Goal: Task Accomplishment & Management: Manage account settings

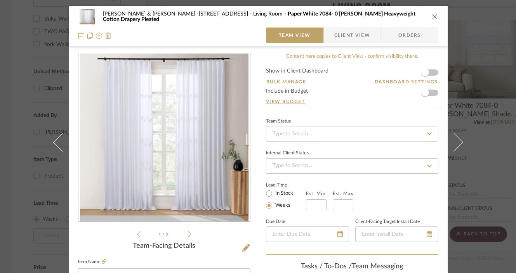
scroll to position [68, 0]
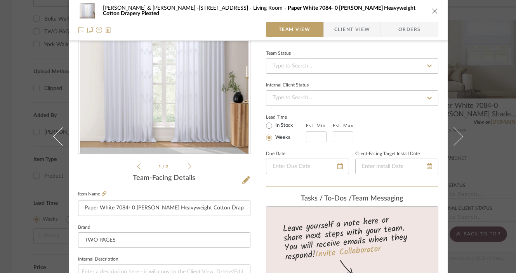
click at [432, 9] on icon "close" at bounding box center [435, 11] width 6 height 6
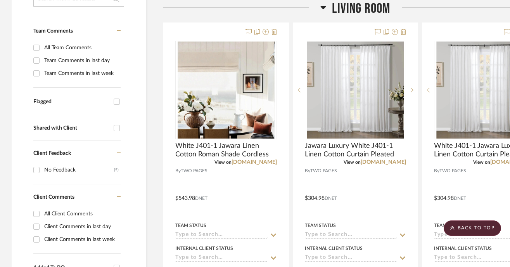
scroll to position [190, 0]
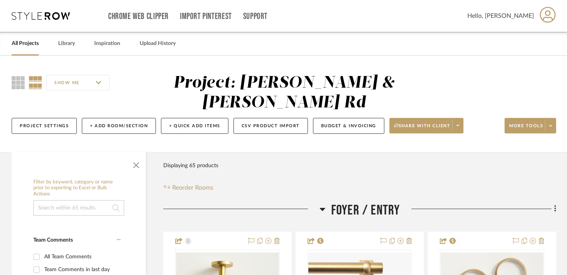
click at [28, 43] on link "All Projects" at bounding box center [25, 43] width 27 height 10
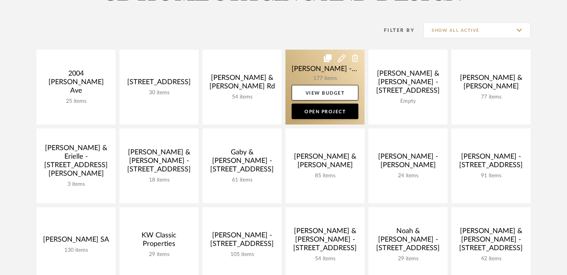
scroll to position [144, 0]
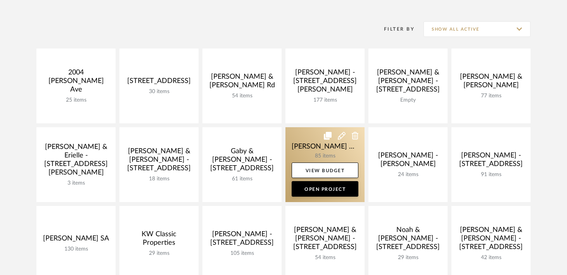
click at [317, 146] on link at bounding box center [325, 164] width 79 height 75
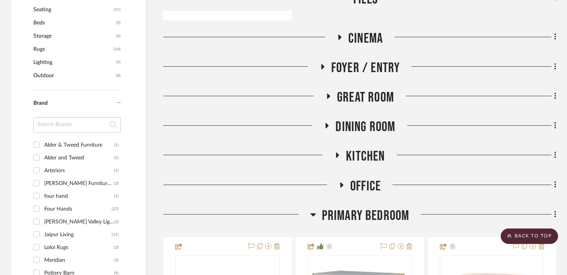
scroll to position [558, 0]
click at [322, 64] on icon at bounding box center [322, 66] width 3 height 5
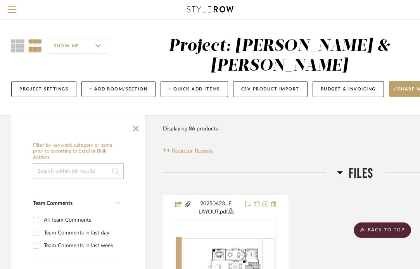
scroll to position [0, 0]
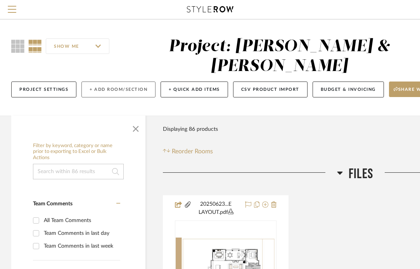
click at [110, 82] on button "+ Add Room/Section" at bounding box center [119, 90] width 74 height 16
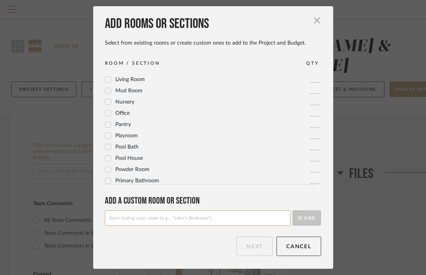
scroll to position [244, 0]
click at [105, 160] on icon at bounding box center [107, 158] width 5 height 5
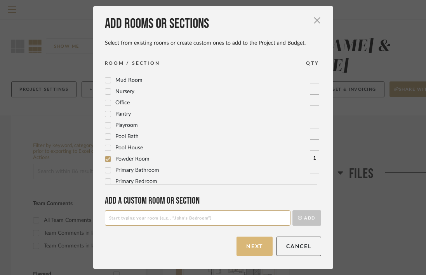
click at [255, 247] on button "Next" at bounding box center [254, 246] width 36 height 19
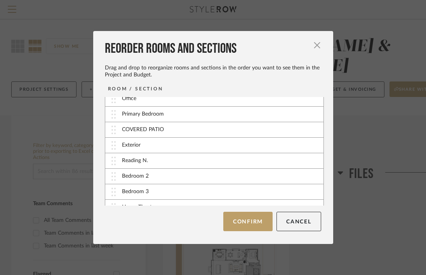
scroll to position [140, 0]
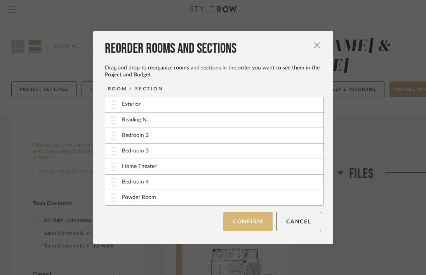
click at [257, 222] on button "Confirm" at bounding box center [247, 221] width 49 height 19
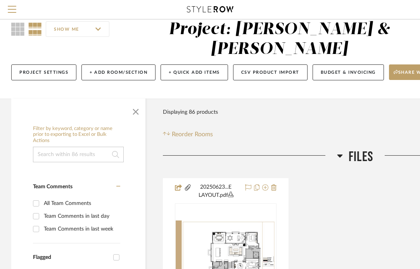
scroll to position [17, 0]
click at [118, 64] on button "+ Add Room/Section" at bounding box center [119, 72] width 74 height 16
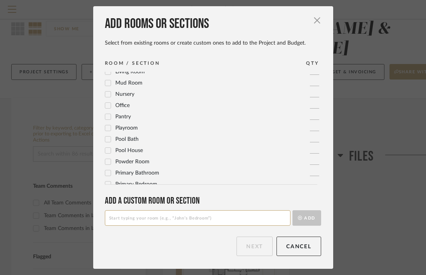
scroll to position [259, 0]
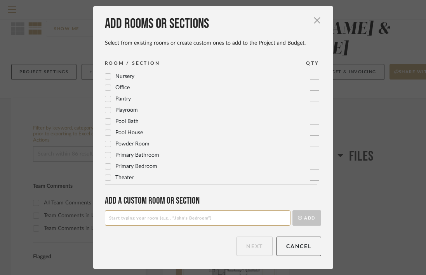
click at [105, 156] on icon at bounding box center [107, 155] width 5 height 5
click at [249, 250] on button "Next" at bounding box center [254, 246] width 36 height 19
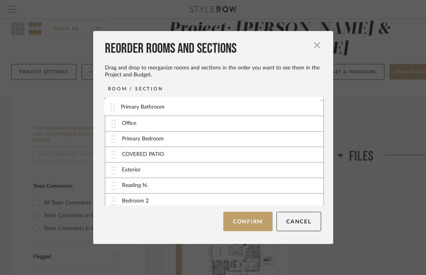
scroll to position [78, 0]
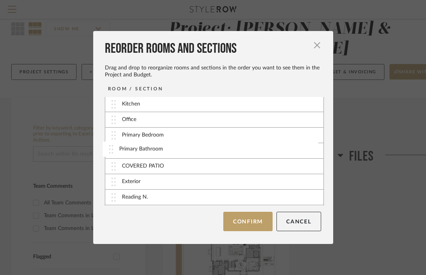
drag, startPoint x: 109, startPoint y: 199, endPoint x: 110, endPoint y: 150, distance: 48.5
click at [243, 224] on button "Confirm" at bounding box center [247, 221] width 49 height 19
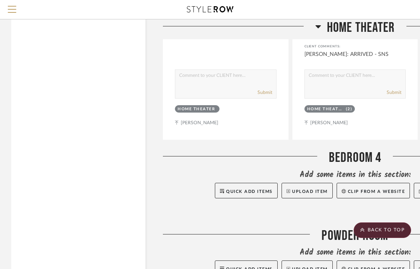
scroll to position [7252, 0]
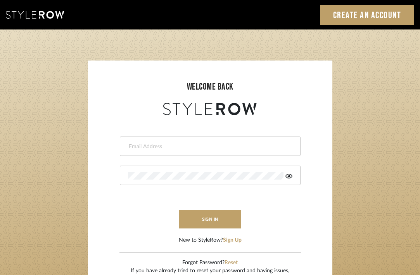
click at [158, 147] on input "email" at bounding box center [209, 147] width 163 height 8
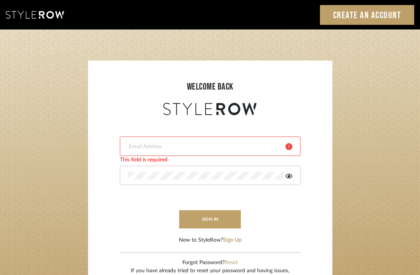
type input "keith@sbhomestagingdesign.com"
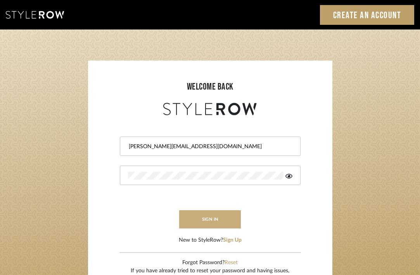
click at [212, 226] on button "sign in" at bounding box center [210, 219] width 62 height 18
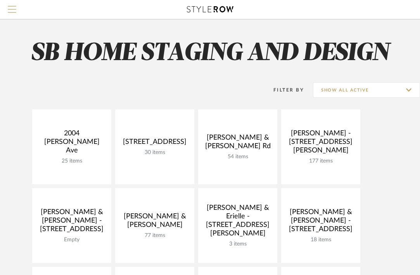
click at [8, 14] on span "Menu" at bounding box center [12, 12] width 9 height 12
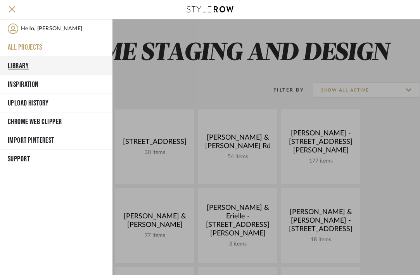
click at [17, 68] on button "Library" at bounding box center [56, 66] width 113 height 19
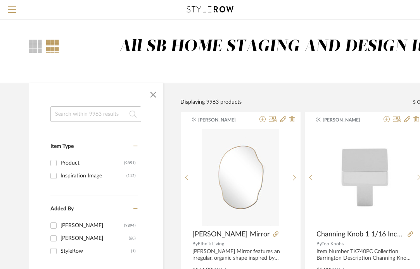
click at [88, 113] on input at bounding box center [95, 114] width 91 height 16
paste input "[PERSON_NAME] Floor Mirror"
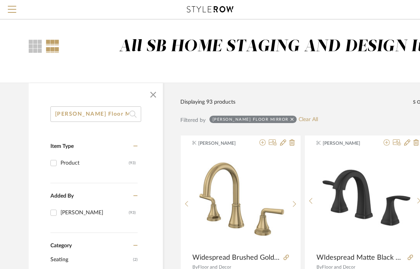
click at [121, 113] on input "[PERSON_NAME] Floor Mirror" at bounding box center [95, 114] width 91 height 16
type input "[PERSON_NAME] Floor Mirror"
click at [53, 163] on input "Product (93)" at bounding box center [53, 163] width 12 height 12
checkbox input "true"
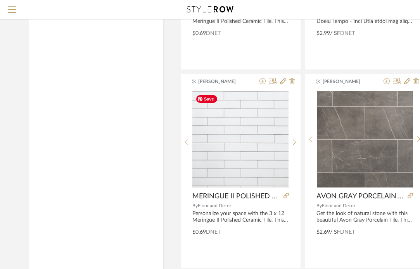
scroll to position [3517, 0]
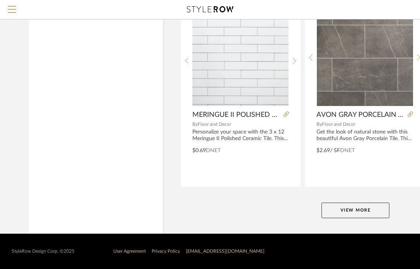
click at [338, 211] on button "View More" at bounding box center [356, 211] width 68 height 16
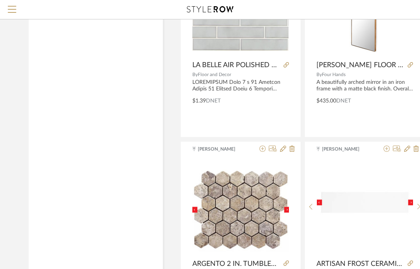
scroll to position [6866, 0]
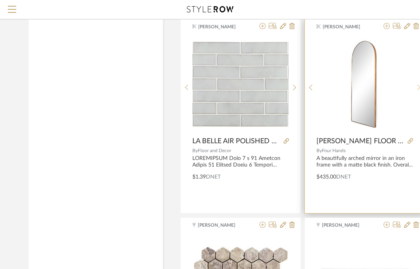
click at [418, 84] on icon at bounding box center [419, 87] width 3 height 7
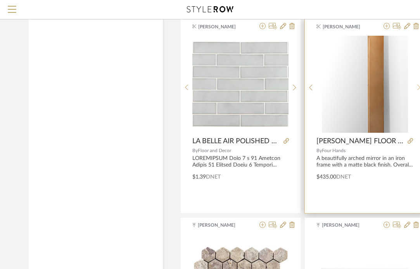
click at [418, 85] on icon at bounding box center [419, 87] width 3 height 7
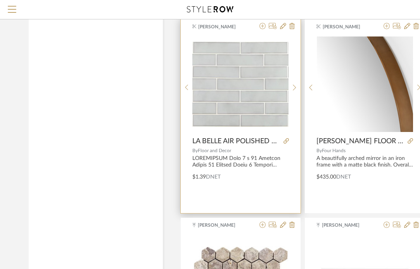
scroll to position [7091, 0]
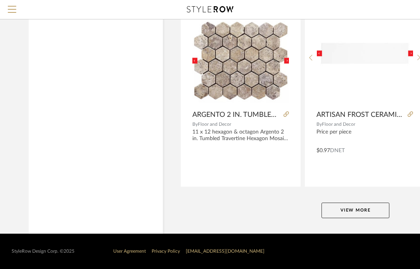
click at [352, 210] on button "View More" at bounding box center [356, 211] width 68 height 16
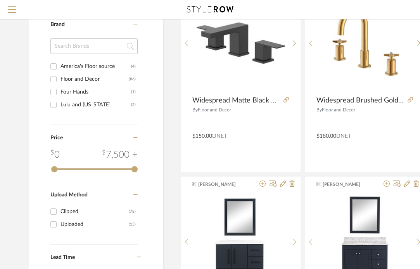
scroll to position [0, 0]
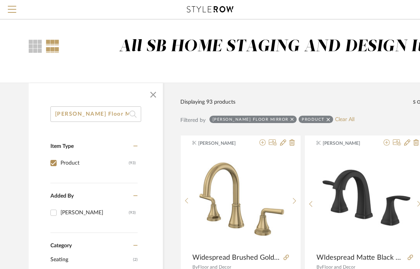
drag, startPoint x: 125, startPoint y: 114, endPoint x: 36, endPoint y: 111, distance: 89.3
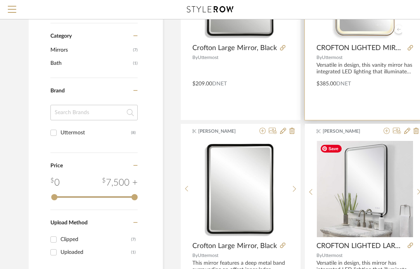
scroll to position [284, 0]
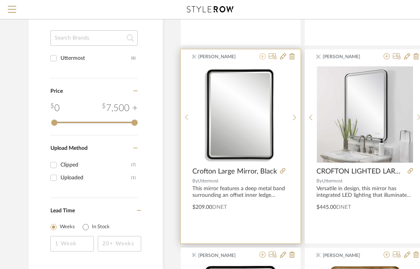
type input "crofton"
click at [262, 57] on icon at bounding box center [263, 56] width 6 height 6
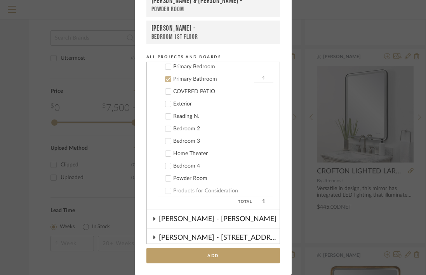
scroll to position [298, 0]
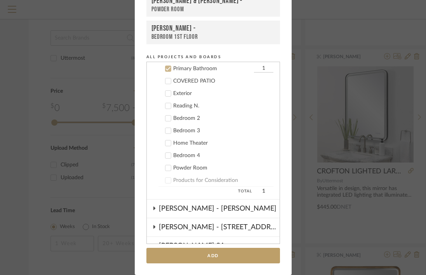
click at [165, 69] on icon at bounding box center [167, 69] width 5 height 4
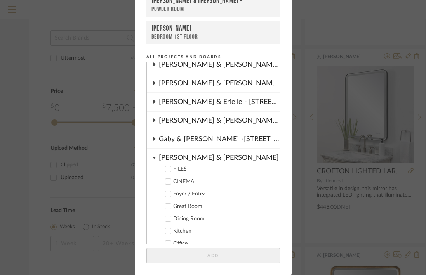
scroll to position [99, 0]
click at [154, 158] on cdk-nested-tree-node "JARED & CARLY FILES CINEMA Foyer / Entry Great Room Dining Room Kitchen Office …" at bounding box center [213, 269] width 133 height 241
click at [152, 157] on icon at bounding box center [153, 158] width 3 height 2
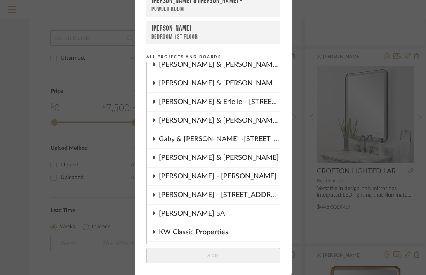
click at [151, 157] on icon at bounding box center [154, 158] width 6 height 4
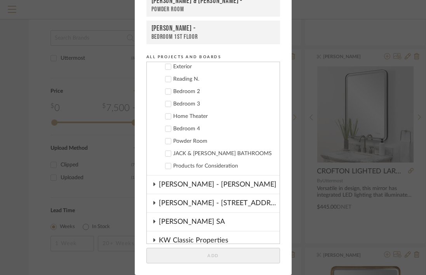
scroll to position [327, 0]
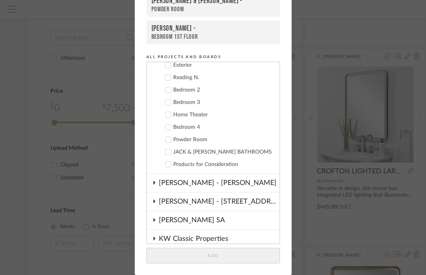
click at [165, 154] on icon at bounding box center [167, 151] width 5 height 5
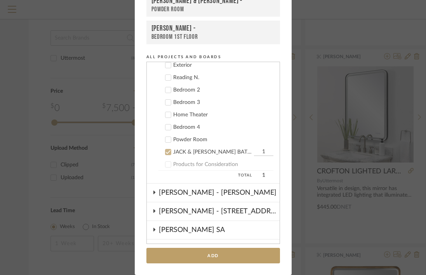
drag, startPoint x: 253, startPoint y: 153, endPoint x: 257, endPoint y: 152, distance: 4.3
click at [257, 152] on input "1" at bounding box center [263, 152] width 19 height 8
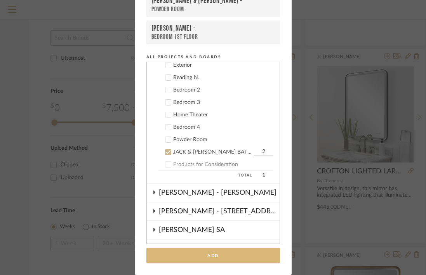
type input "2"
click at [204, 253] on button "Add" at bounding box center [213, 256] width 134 height 16
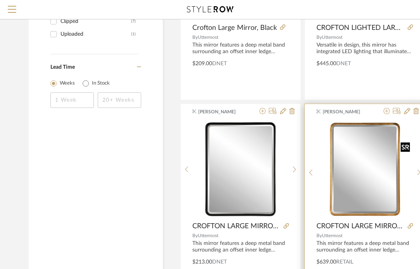
scroll to position [429, 0]
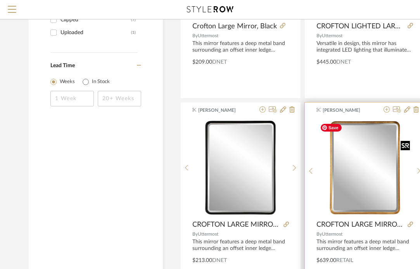
click at [367, 162] on img "0" at bounding box center [365, 168] width 96 height 96
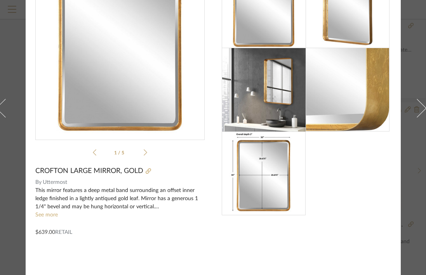
scroll to position [0, 0]
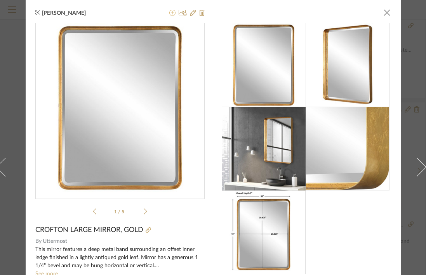
click at [170, 14] on icon at bounding box center [172, 13] width 6 height 6
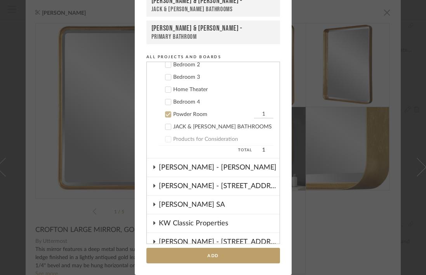
scroll to position [352, 0]
click at [165, 115] on icon at bounding box center [167, 115] width 5 height 4
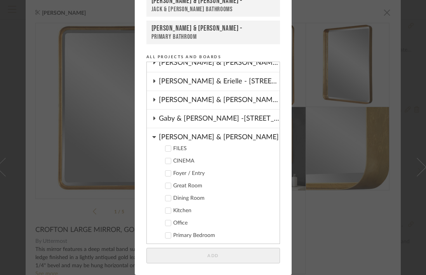
scroll to position [102, 0]
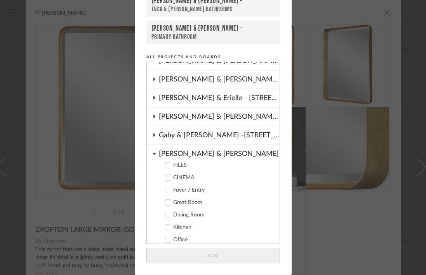
click at [152, 153] on icon at bounding box center [154, 154] width 4 height 6
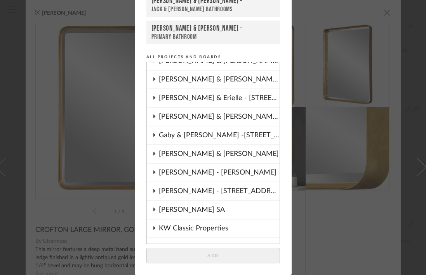
click at [153, 153] on icon at bounding box center [154, 153] width 2 height 3
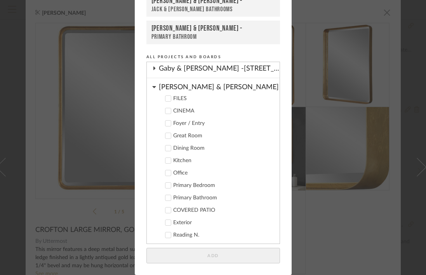
scroll to position [162, 0]
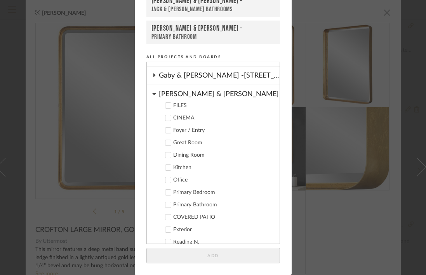
click at [152, 95] on icon at bounding box center [154, 94] width 4 height 6
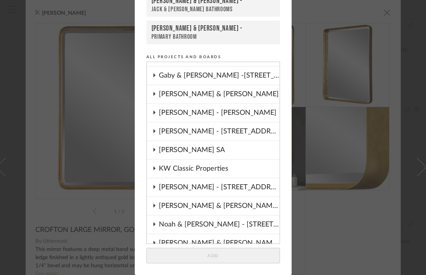
click at [316, 44] on div "Add to Projects Recent Projects, Rooms, or Boards JARED & CARLY - Powder Room J…" at bounding box center [213, 137] width 426 height 275
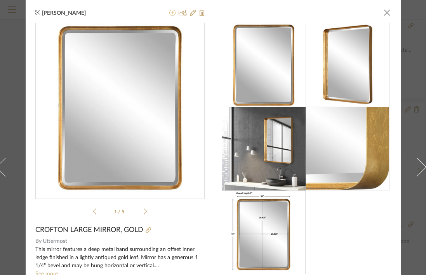
click at [169, 12] on icon at bounding box center [172, 13] width 6 height 6
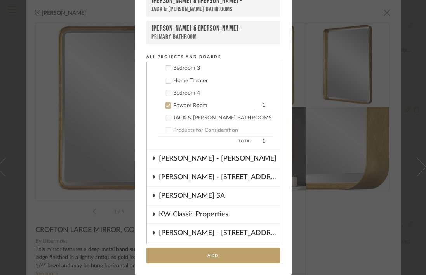
scroll to position [358, 0]
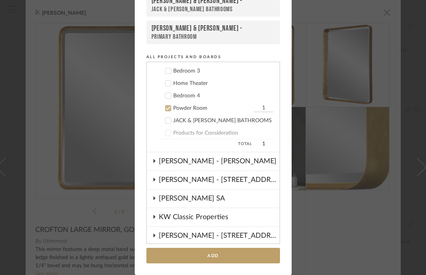
click at [165, 109] on icon at bounding box center [167, 109] width 5 height 4
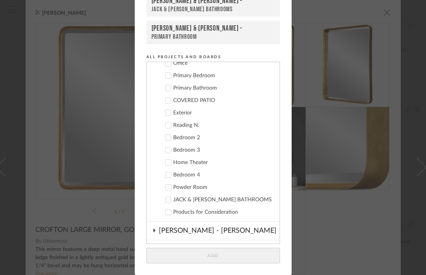
scroll to position [281, 0]
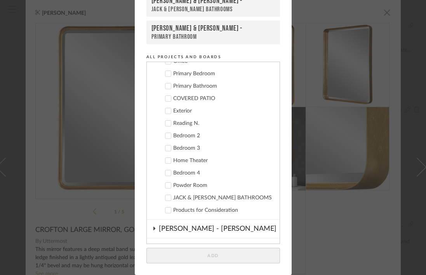
click at [338, 26] on div "Add to Projects Recent Projects, Rooms, or Boards JARED & CARLY - Powder Room J…" at bounding box center [213, 137] width 426 height 275
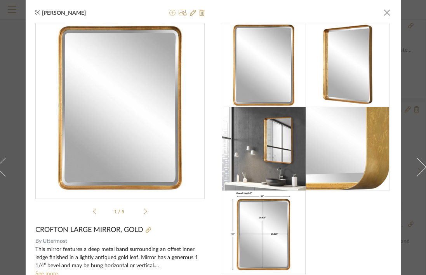
click at [170, 13] on icon at bounding box center [172, 13] width 6 height 6
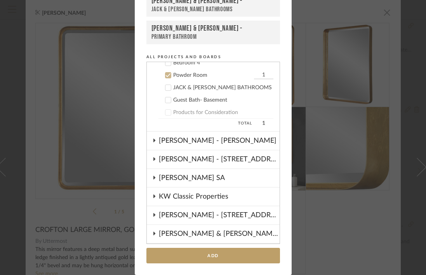
scroll to position [398, 0]
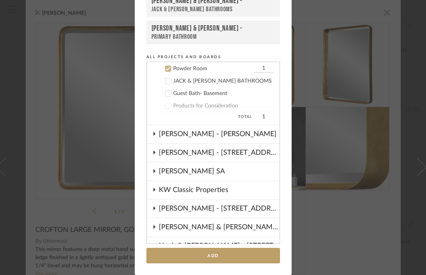
click at [166, 69] on icon at bounding box center [167, 68] width 5 height 5
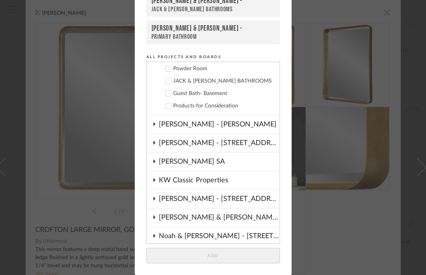
click at [164, 97] on cdk-nested-tree-node "Guest Bath- Basement" at bounding box center [210, 93] width 127 height 12
click at [166, 93] on icon at bounding box center [167, 94] width 5 height 4
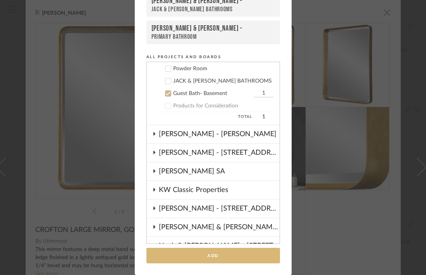
click at [206, 257] on button "Add" at bounding box center [213, 256] width 134 height 16
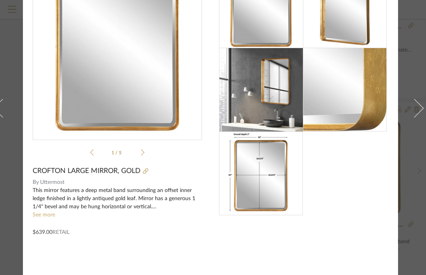
scroll to position [65, 3]
click at [149, 202] on div "This mirror features a deep metal band surrounding an offset inner ledge finish…" at bounding box center [117, 199] width 169 height 24
click at [48, 212] on link "See more" at bounding box center [44, 214] width 23 height 5
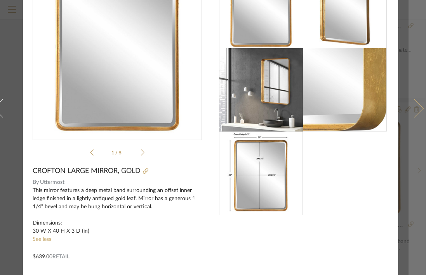
scroll to position [0, 3]
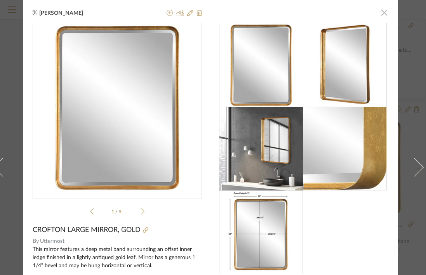
click at [378, 15] on span "button" at bounding box center [384, 13] width 16 height 16
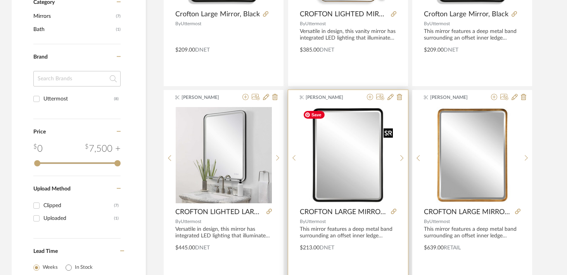
scroll to position [301, 0]
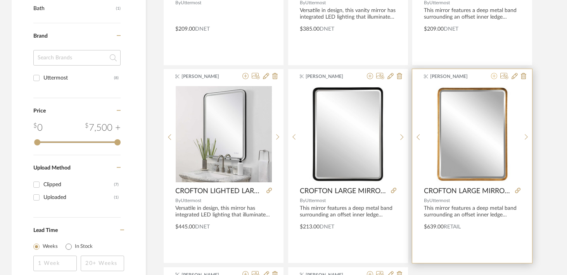
click at [425, 75] on icon at bounding box center [494, 76] width 6 height 6
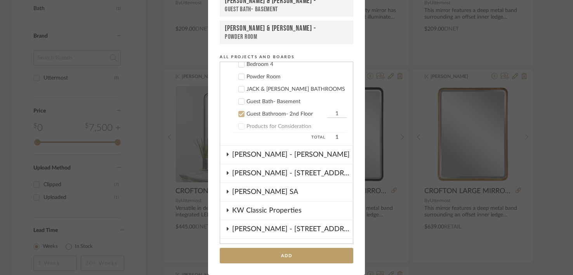
scroll to position [389, 0]
click at [264, 258] on button "Add" at bounding box center [287, 256] width 134 height 16
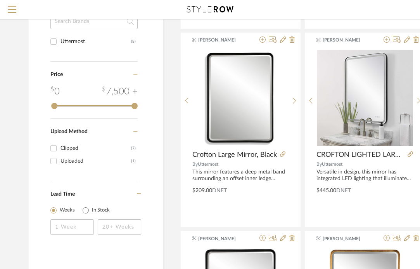
scroll to position [0, 0]
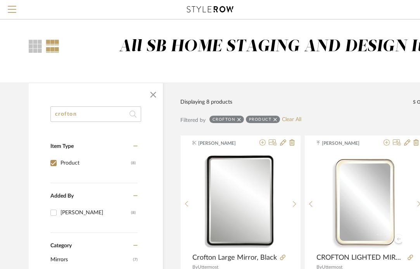
click at [74, 118] on input "crofton" at bounding box center [95, 114] width 91 height 16
drag, startPoint x: 80, startPoint y: 115, endPoint x: 35, endPoint y: 109, distance: 45.5
paste input "Ayra"
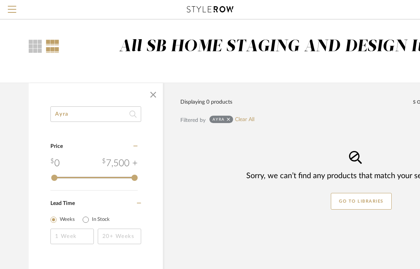
type input "Ayra"
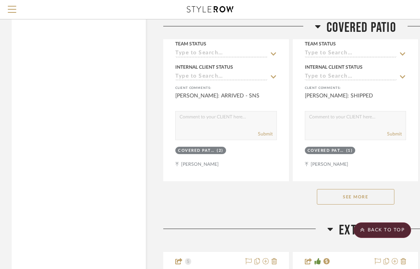
scroll to position [4156, 0]
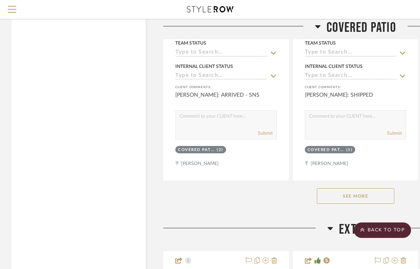
click at [332, 227] on icon at bounding box center [330, 228] width 5 height 3
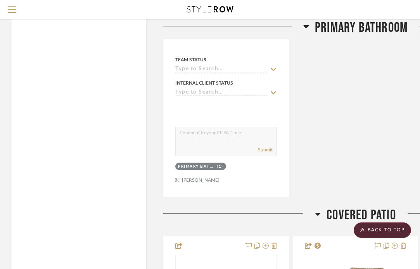
scroll to position [3072, 0]
click at [318, 212] on icon at bounding box center [318, 213] width 5 height 3
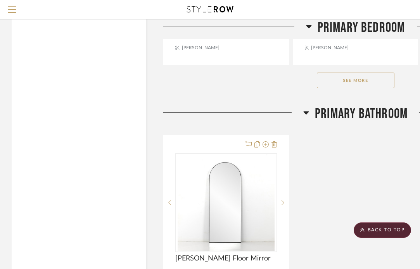
scroll to position [2794, 0]
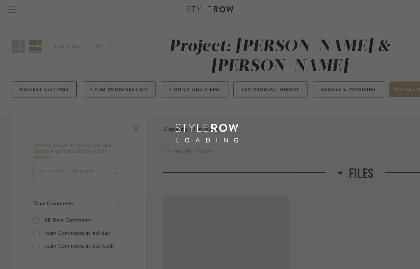
scroll to position [2794, 0]
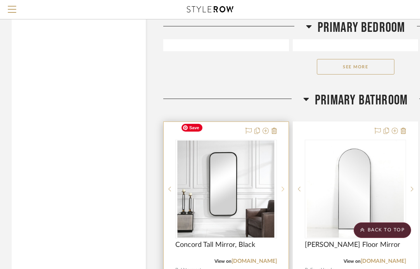
click at [280, 186] on sr-next-btn at bounding box center [283, 188] width 12 height 5
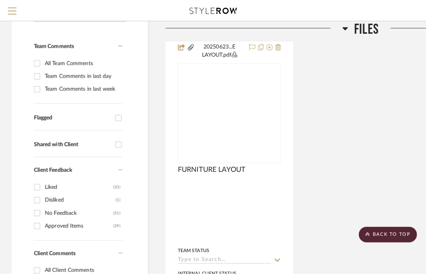
scroll to position [0, 0]
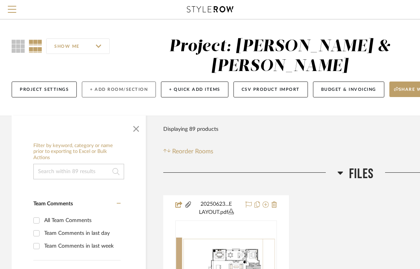
click at [100, 82] on button "+ Add Room/Section" at bounding box center [119, 90] width 74 height 16
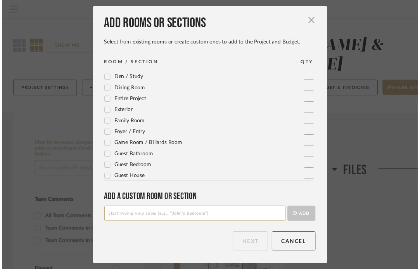
scroll to position [20, 0]
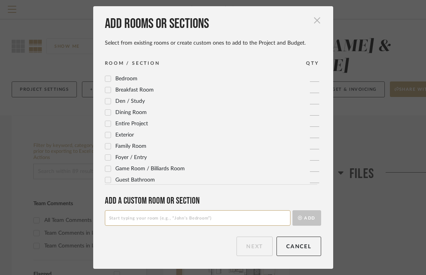
click at [314, 21] on span "button" at bounding box center [317, 20] width 16 height 16
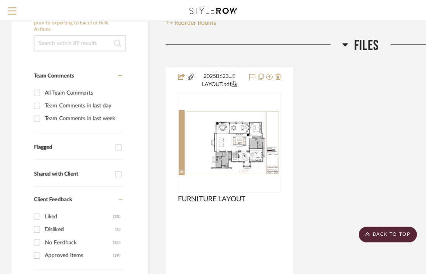
scroll to position [0, 0]
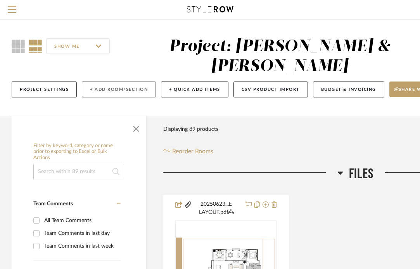
click at [98, 82] on button "+ Add Room/Section" at bounding box center [119, 90] width 74 height 16
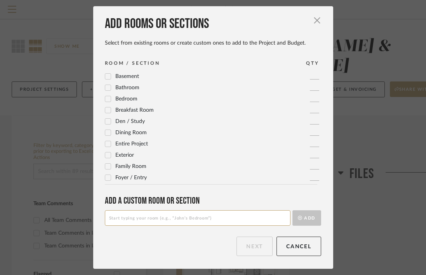
click at [135, 216] on input at bounding box center [198, 218] width 186 height 16
type input "JACK & [PERSON_NAME] BATHROOMS"
click at [297, 222] on button "Add" at bounding box center [306, 218] width 29 height 16
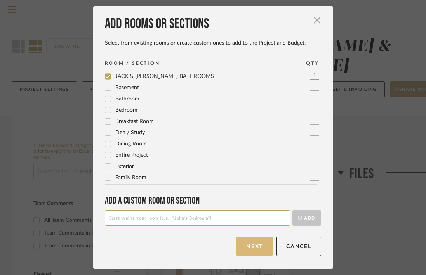
click at [252, 246] on button "Next" at bounding box center [254, 246] width 36 height 19
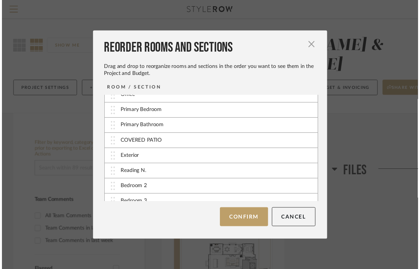
scroll to position [171, 0]
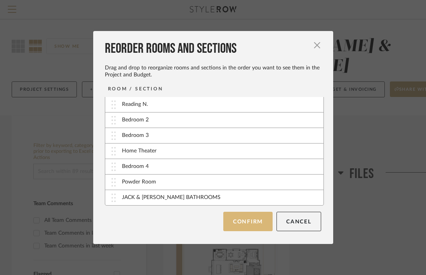
click at [248, 222] on button "Confirm" at bounding box center [247, 221] width 49 height 19
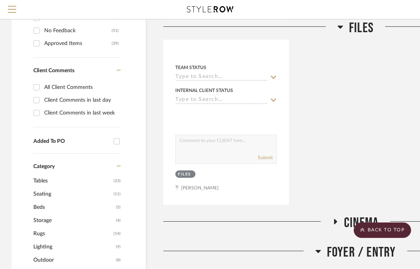
scroll to position [340, 0]
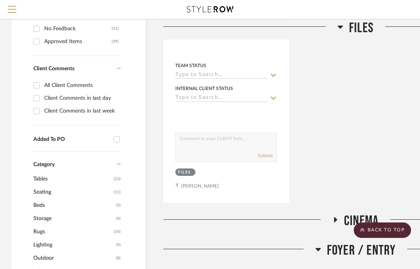
click at [318, 248] on icon at bounding box center [318, 249] width 5 height 3
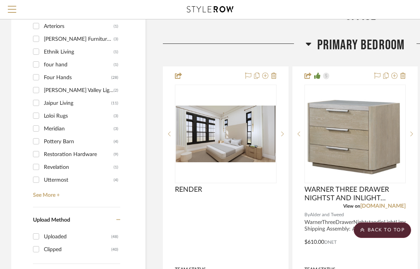
scroll to position [696, 0]
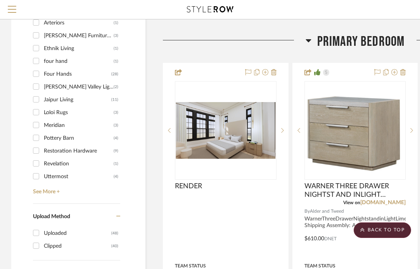
click at [307, 36] on icon at bounding box center [309, 40] width 6 height 9
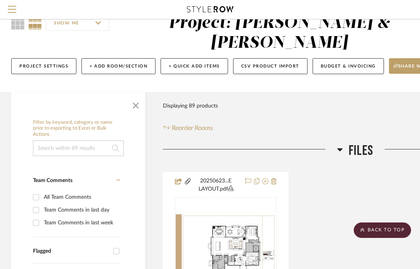
scroll to position [0, 0]
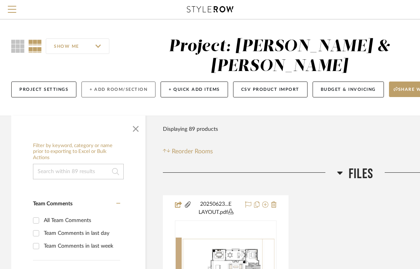
click at [106, 82] on button "+ Add Room/Section" at bounding box center [119, 90] width 74 height 16
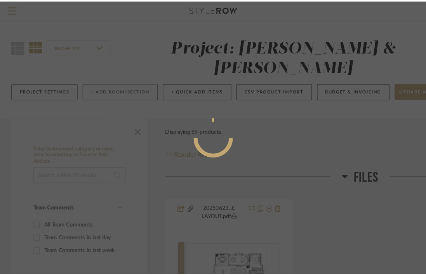
scroll to position [0, 0]
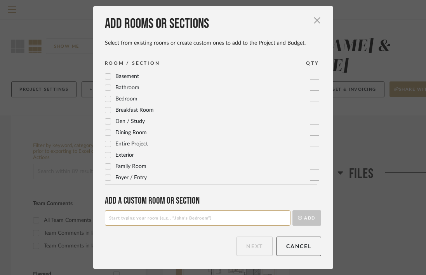
click at [128, 219] on input at bounding box center [198, 218] width 186 height 16
type input "B"
type input "Guest Bath- Basement"
click at [304, 219] on button "Add" at bounding box center [306, 218] width 29 height 16
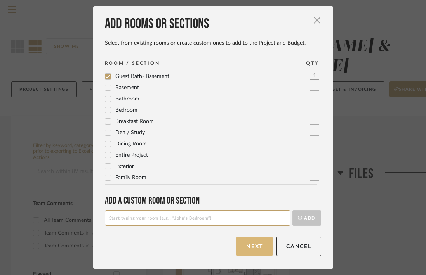
click at [252, 249] on button "Next" at bounding box center [254, 246] width 36 height 19
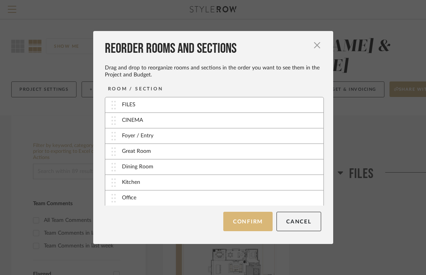
click at [248, 224] on button "Confirm" at bounding box center [247, 221] width 49 height 19
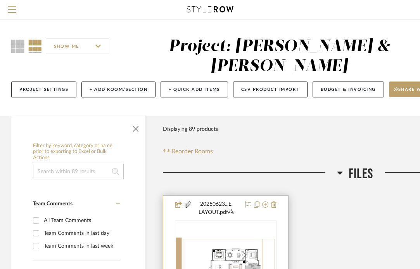
scroll to position [154, 0]
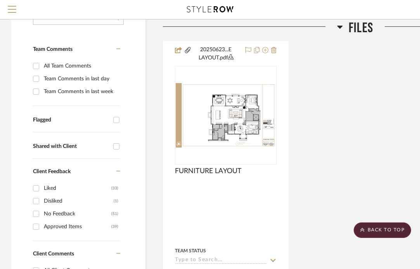
click at [340, 29] on icon at bounding box center [340, 26] width 6 height 9
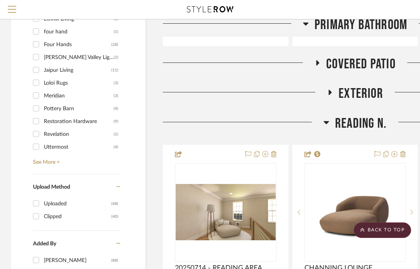
scroll to position [731, 0]
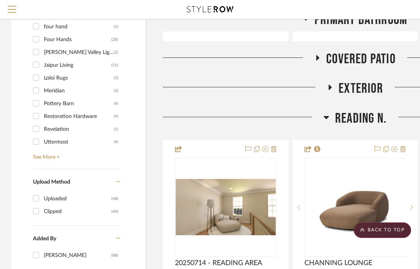
click at [326, 113] on icon at bounding box center [327, 117] width 6 height 9
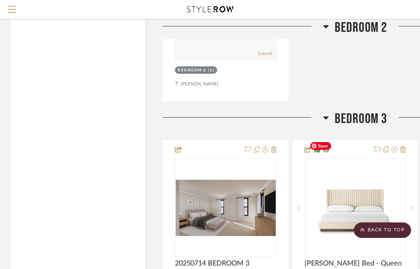
scroll to position [1454, 0]
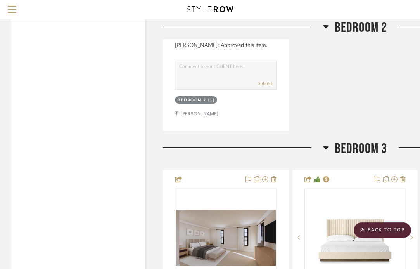
click at [327, 143] on icon at bounding box center [326, 147] width 6 height 9
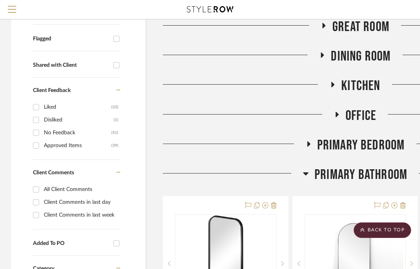
scroll to position [0, 0]
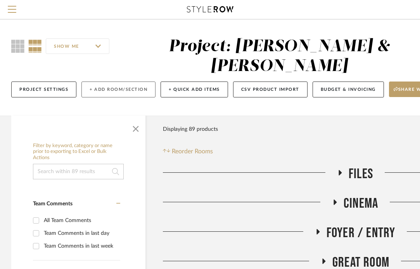
click at [103, 82] on button "+ Add Room/Section" at bounding box center [119, 90] width 74 height 16
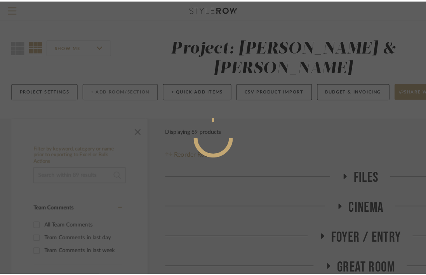
scroll to position [0, 0]
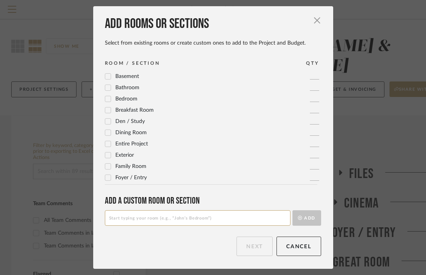
click at [120, 227] on div "Add rooms or sections Select from existing rooms or create custom ones to add t…" at bounding box center [213, 137] width 240 height 262
click at [120, 219] on input at bounding box center [198, 218] width 186 height 16
drag, startPoint x: 117, startPoint y: 219, endPoint x: 94, endPoint y: 217, distance: 23.4
click at [94, 217] on div "Add rooms or sections Select from existing rooms or create custom ones to add t…" at bounding box center [213, 137] width 240 height 262
click at [140, 220] on input "Guest Bathroom" at bounding box center [198, 218] width 186 height 16
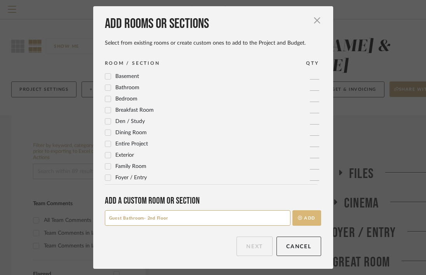
type input "Guest Bathroom- 2nd Floor"
click at [304, 215] on button "Add" at bounding box center [306, 218] width 29 height 16
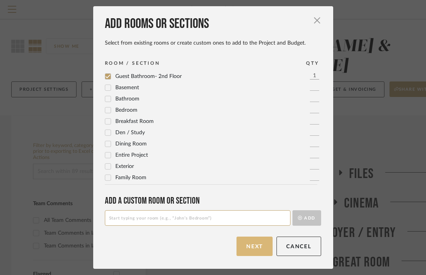
click at [246, 248] on button "Next" at bounding box center [254, 246] width 36 height 19
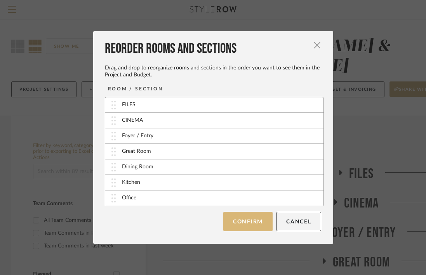
click at [243, 226] on button "Confirm" at bounding box center [247, 221] width 49 height 19
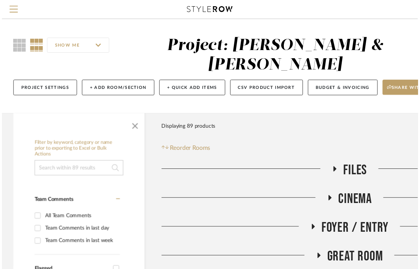
scroll to position [0, 0]
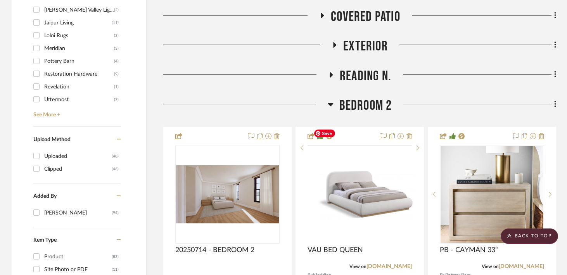
scroll to position [810, 0]
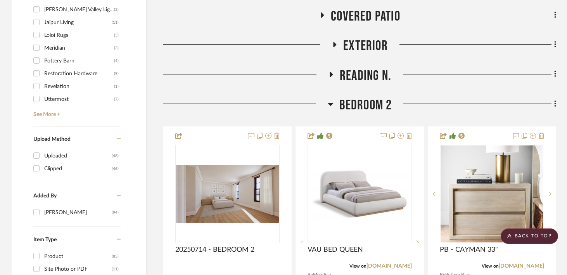
click at [333, 99] on icon at bounding box center [331, 103] width 6 height 9
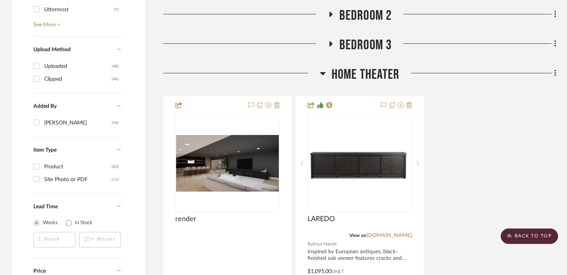
scroll to position [900, 0]
click at [325, 68] on icon at bounding box center [323, 72] width 6 height 9
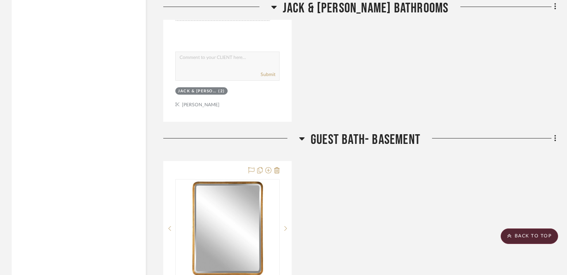
scroll to position [1685, 0]
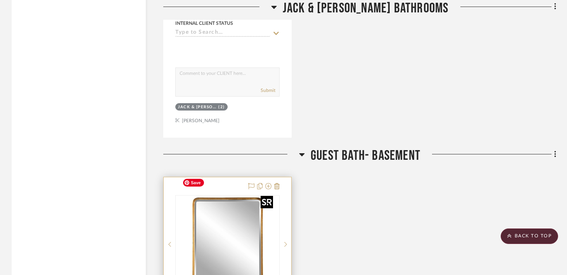
click at [0, 0] on img at bounding box center [0, 0] width 0 height 0
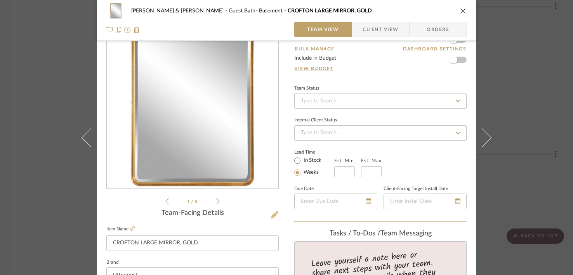
scroll to position [33, 0]
click at [216, 202] on icon at bounding box center [217, 201] width 3 height 7
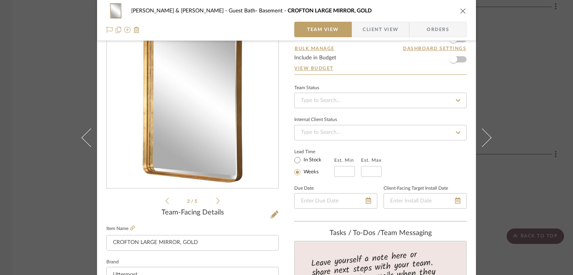
click at [216, 202] on icon at bounding box center [217, 201] width 3 height 7
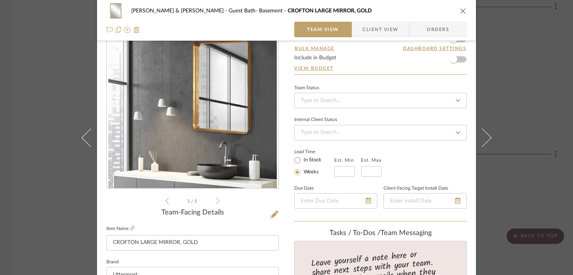
click at [216, 202] on icon at bounding box center [217, 201] width 3 height 7
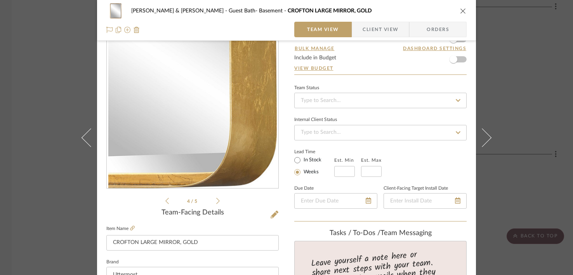
click at [216, 202] on icon at bounding box center [217, 201] width 3 height 7
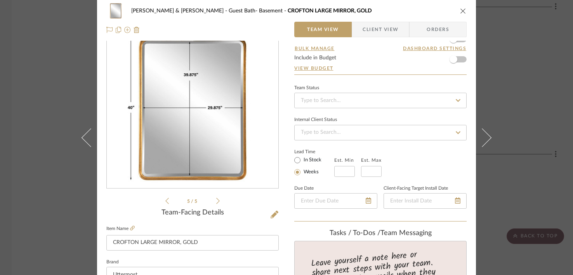
scroll to position [0, 0]
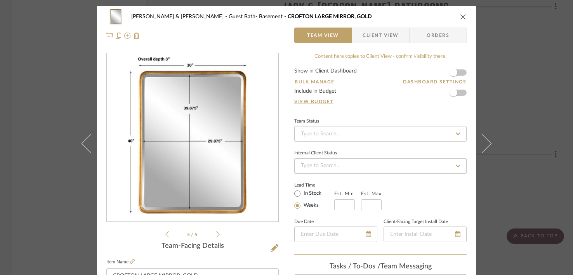
click at [420, 16] on icon "close" at bounding box center [463, 17] width 6 height 6
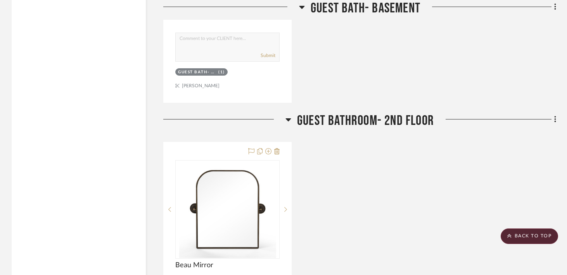
scroll to position [2101, 0]
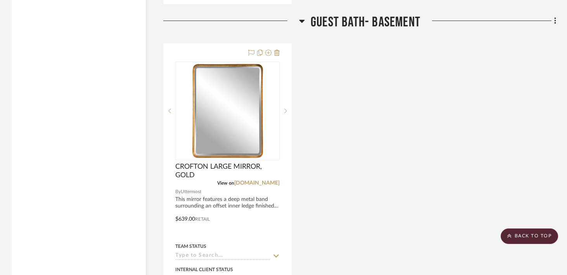
scroll to position [1773, 0]
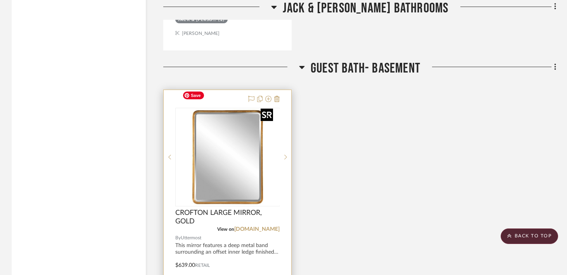
click at [243, 139] on div at bounding box center [227, 157] width 104 height 99
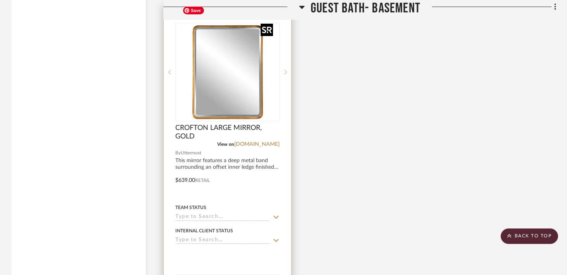
scroll to position [1860, 0]
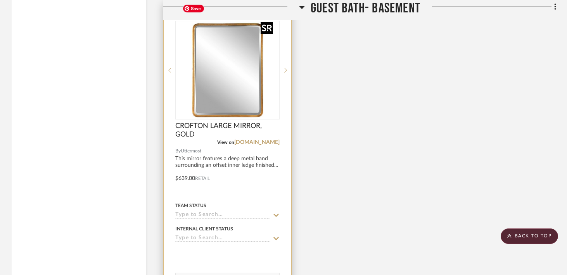
click at [251, 86] on img "0" at bounding box center [227, 70] width 97 height 97
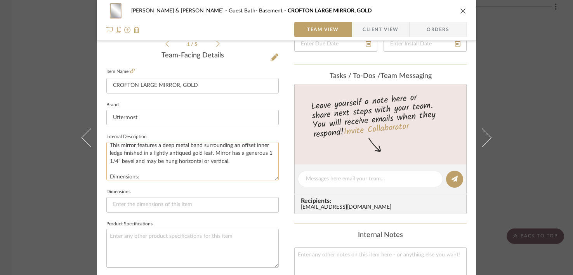
scroll to position [16, 0]
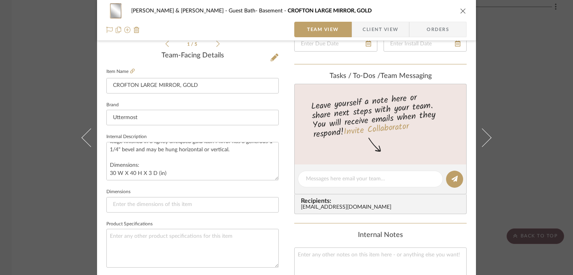
click at [460, 10] on icon "close" at bounding box center [463, 11] width 6 height 6
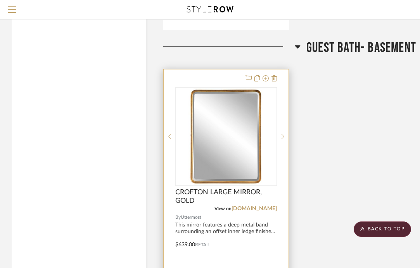
scroll to position [1629, 0]
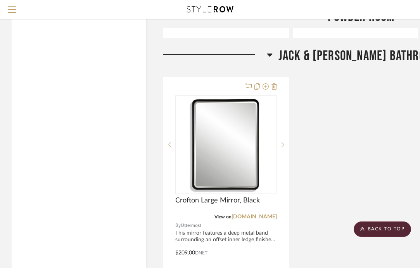
scroll to position [1714, 0]
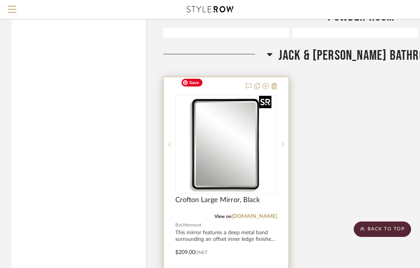
click at [236, 145] on img "0" at bounding box center [226, 144] width 97 height 97
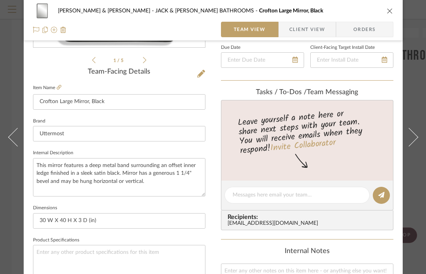
scroll to position [230, 0]
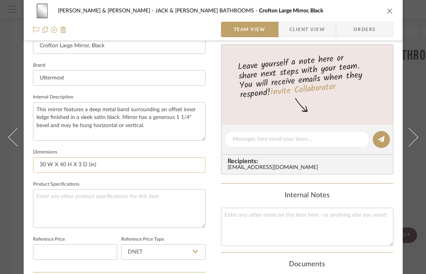
click at [103, 166] on input "30 W X 40 H X 3 D (in)" at bounding box center [119, 166] width 172 height 16
type input "30 W X 40 H X 3 D (in) -TURN ON SIDE"
click at [94, 79] on input "Uttermost" at bounding box center [119, 78] width 172 height 16
click at [388, 11] on icon "close" at bounding box center [390, 11] width 6 height 6
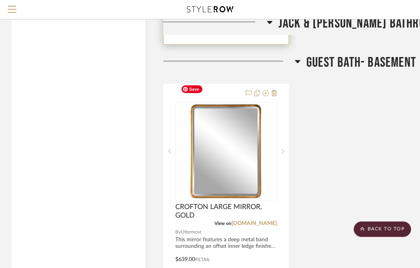
scroll to position [2108, 0]
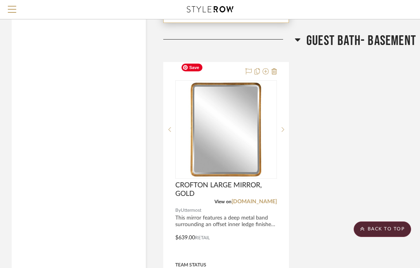
click at [246, 141] on img "0" at bounding box center [226, 129] width 97 height 97
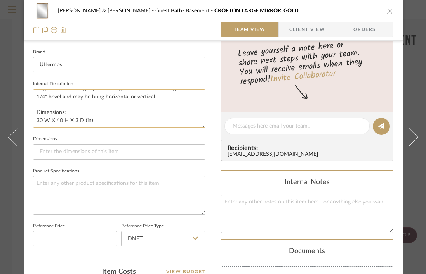
scroll to position [237, 0]
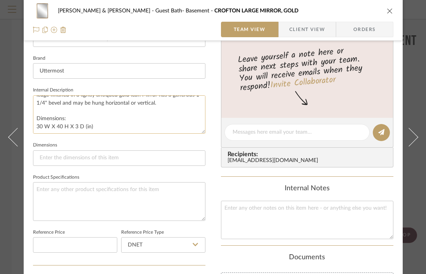
drag, startPoint x: 96, startPoint y: 127, endPoint x: 33, endPoint y: 126, distance: 62.9
click at [33, 126] on textarea "This mirror features a deep metal band surrounding an offset inner ledge finish…" at bounding box center [119, 114] width 172 height 38
click at [53, 155] on input at bounding box center [119, 159] width 172 height 16
paste input "30 W X 40 H X 3 D (in)"
type input "30 W X 40 H X 3 D (in)- TURN ON SIDE"
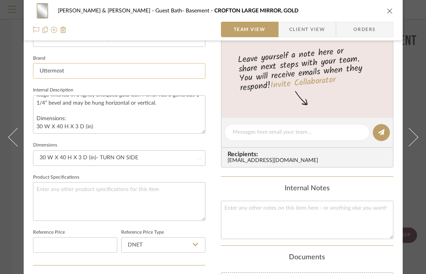
click at [114, 68] on input "Uttermost" at bounding box center [119, 71] width 172 height 16
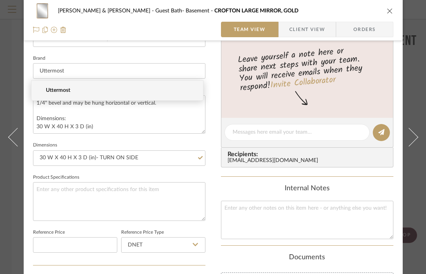
click at [387, 11] on icon "close" at bounding box center [390, 11] width 6 height 6
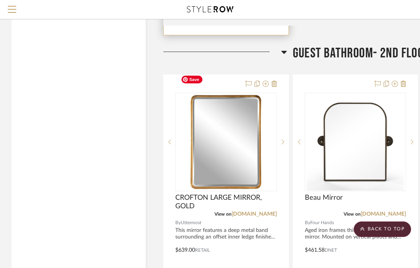
scroll to position [2491, 0]
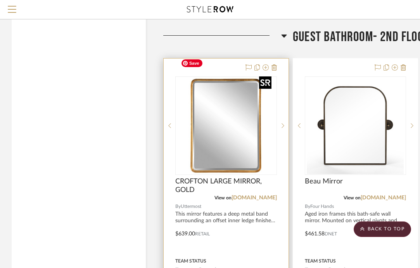
click at [245, 109] on img "0" at bounding box center [226, 125] width 97 height 97
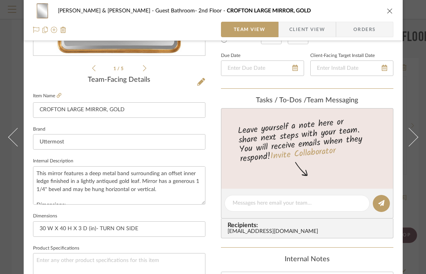
scroll to position [16, 0]
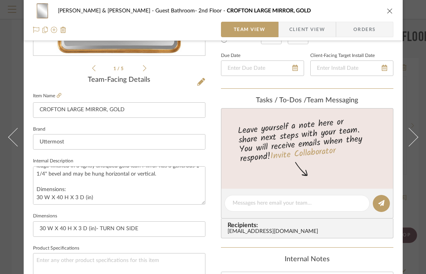
click at [387, 11] on icon "close" at bounding box center [390, 11] width 6 height 6
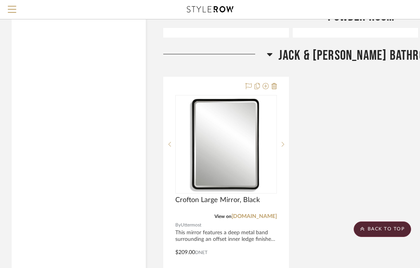
scroll to position [1699, 0]
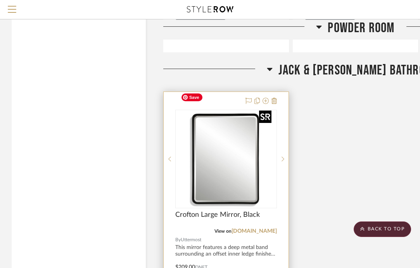
click at [214, 155] on img "0" at bounding box center [226, 159] width 97 height 97
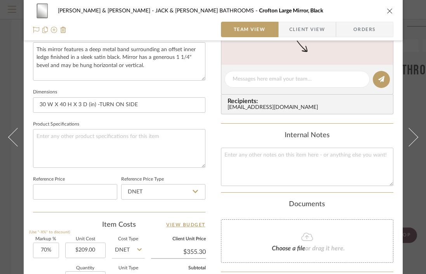
scroll to position [240, 0]
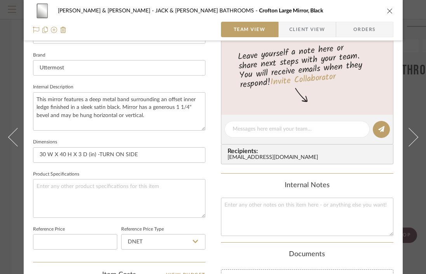
click at [387, 11] on icon "close" at bounding box center [390, 11] width 6 height 6
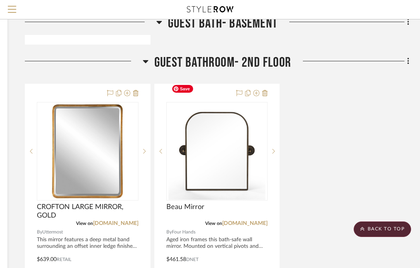
scroll to position [2474, 139]
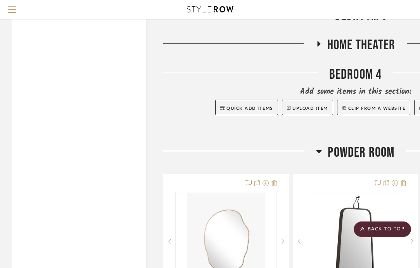
scroll to position [1221, 0]
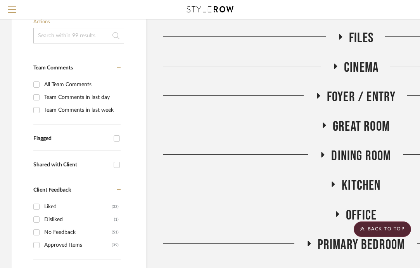
scroll to position [36, 0]
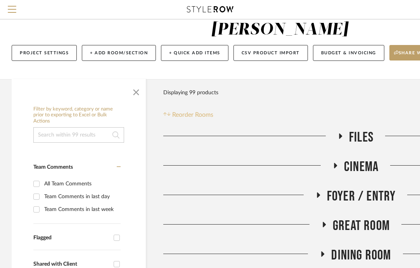
click at [184, 110] on span "Reorder Rooms" at bounding box center [192, 114] width 41 height 9
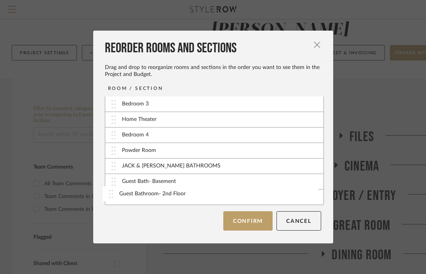
scroll to position [203, 0]
drag, startPoint x: 110, startPoint y: 197, endPoint x: 108, endPoint y: 179, distance: 18.3
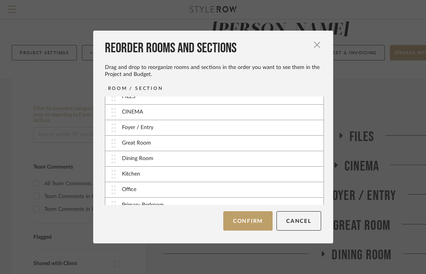
scroll to position [0, 0]
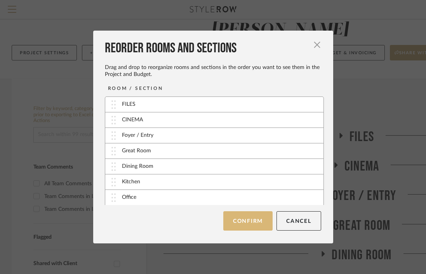
click at [248, 217] on button "Confirm" at bounding box center [247, 221] width 49 height 19
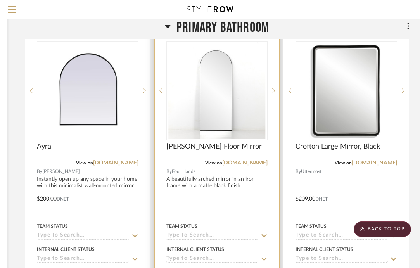
scroll to position [409, 139]
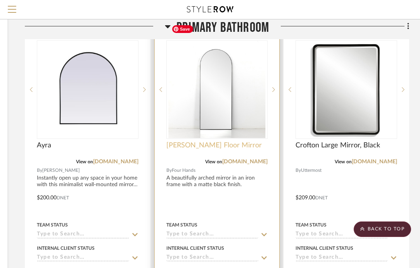
click at [212, 141] on span "[PERSON_NAME] Floor Mirror" at bounding box center [214, 145] width 95 height 9
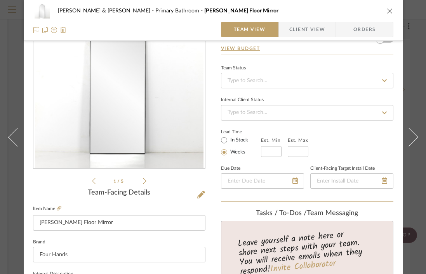
scroll to position [0, 0]
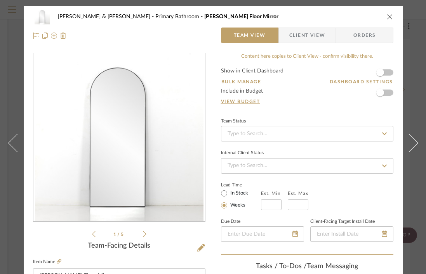
click at [387, 17] on icon "close" at bounding box center [390, 17] width 6 height 6
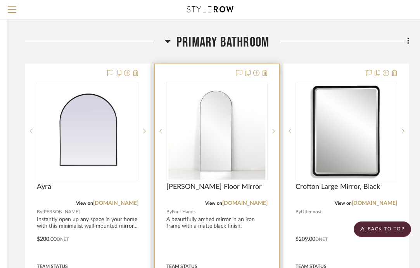
scroll to position [355, 139]
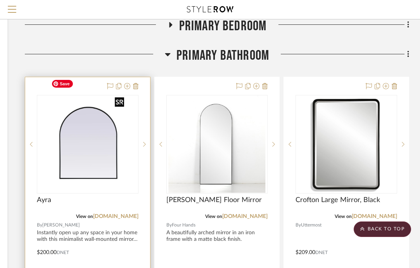
click at [89, 146] on img "0" at bounding box center [87, 144] width 79 height 97
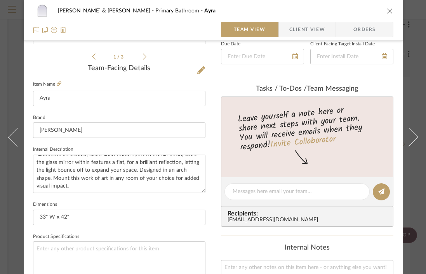
scroll to position [181, 0]
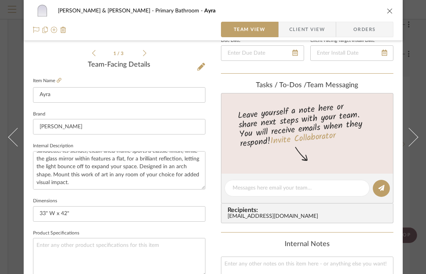
click at [387, 10] on icon "close" at bounding box center [390, 11] width 6 height 6
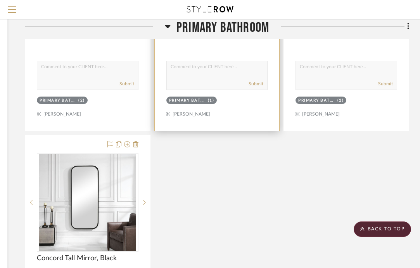
scroll to position [649, 139]
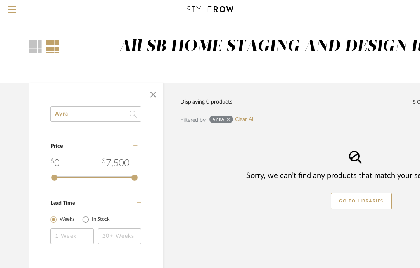
drag, startPoint x: 73, startPoint y: 109, endPoint x: 47, endPoint y: 112, distance: 26.5
click at [47, 112] on div "Ayra Category Price 0 7,500 + 0 7500 Lead Time Weeks In Stock" at bounding box center [96, 185] width 134 height 158
drag, startPoint x: 68, startPoint y: 115, endPoint x: 31, endPoint y: 113, distance: 36.9
click at [33, 114] on div "Ayra Category Price 0 7,500 + 0 7500 Lead Time Weeks In Stock" at bounding box center [96, 185] width 134 height 158
type input "Tordera"
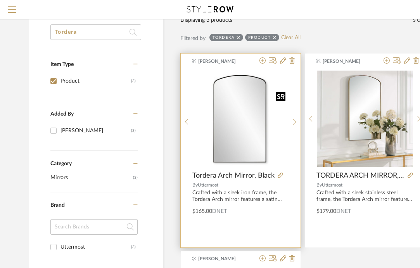
scroll to position [83, 0]
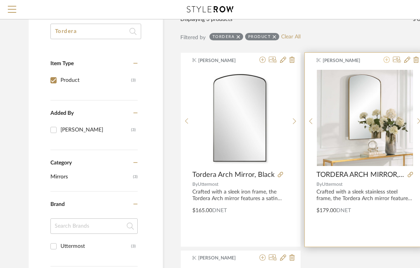
click at [387, 60] on icon at bounding box center [387, 60] width 6 height 6
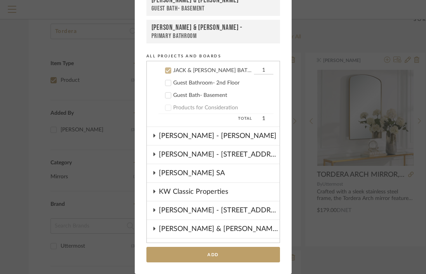
scroll to position [410, 0]
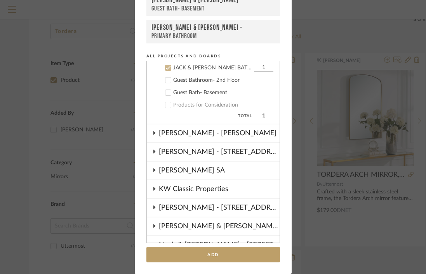
click at [166, 69] on icon at bounding box center [167, 67] width 5 height 5
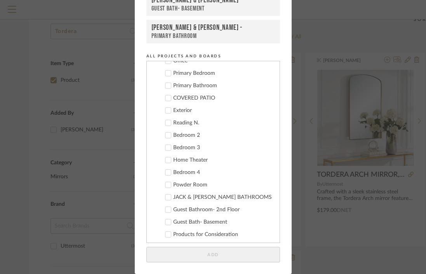
scroll to position [271, 0]
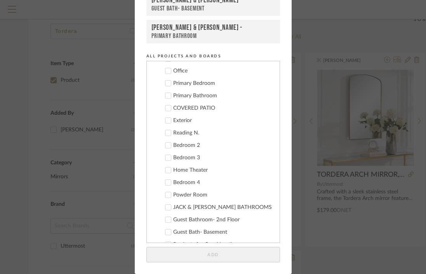
click at [165, 96] on icon at bounding box center [167, 96] width 5 height 4
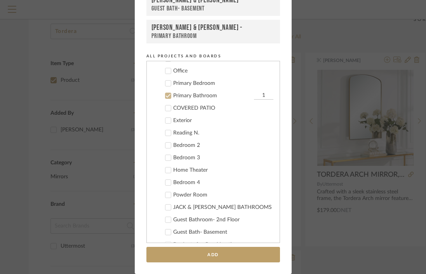
drag, startPoint x: 251, startPoint y: 94, endPoint x: 260, endPoint y: 94, distance: 8.5
click at [260, 94] on input "1" at bounding box center [263, 96] width 19 height 8
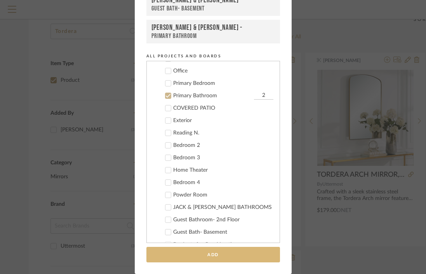
type input "2"
click at [220, 254] on button "Add" at bounding box center [213, 255] width 134 height 16
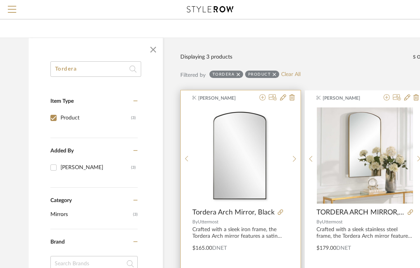
scroll to position [0, 0]
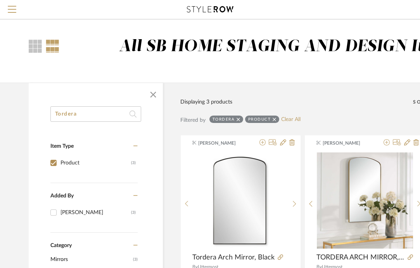
drag, startPoint x: 80, startPoint y: 119, endPoint x: 47, endPoint y: 116, distance: 33.1
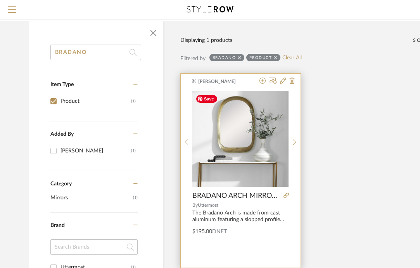
scroll to position [62, 0]
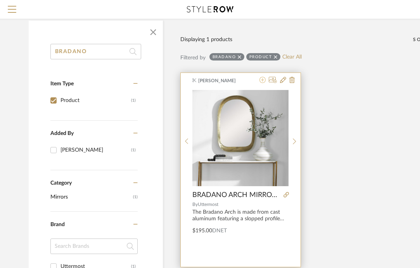
click at [263, 80] on icon at bounding box center [263, 80] width 6 height 6
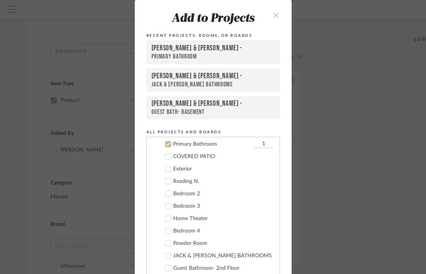
scroll to position [298, 0]
click at [167, 145] on icon at bounding box center [167, 143] width 5 height 5
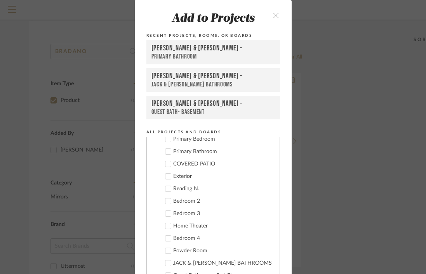
scroll to position [316, 0]
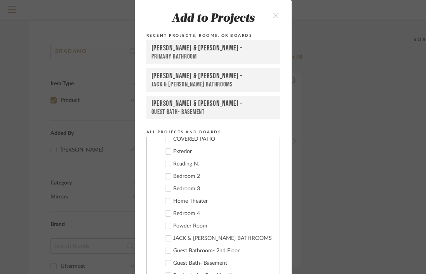
click at [165, 227] on icon at bounding box center [167, 227] width 5 height 4
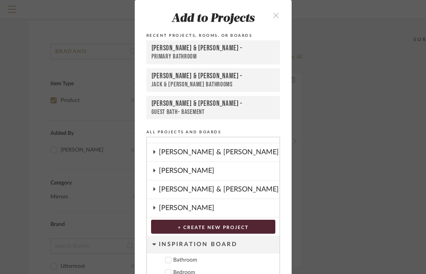
scroll to position [76, 0]
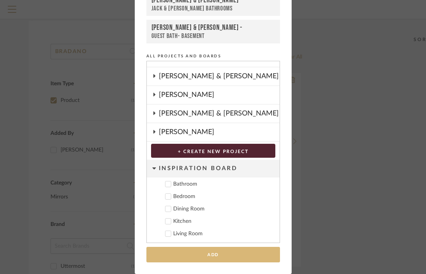
click at [213, 256] on button "Add" at bounding box center [213, 255] width 134 height 16
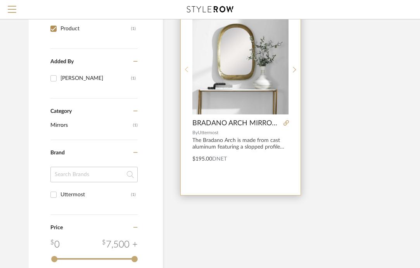
scroll to position [0, 0]
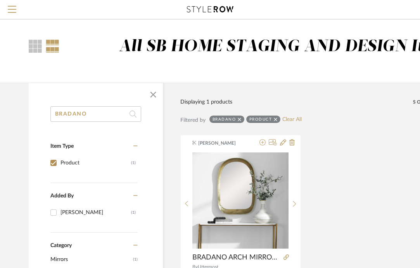
drag, startPoint x: 99, startPoint y: 115, endPoint x: 23, endPoint y: 111, distance: 76.2
paste input "Crosley"
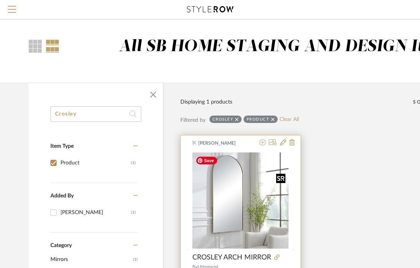
scroll to position [54, 0]
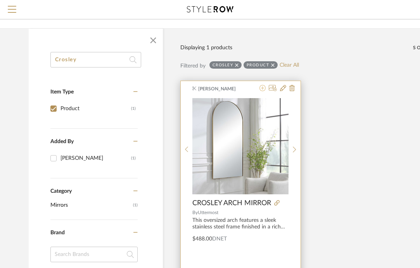
click at [262, 90] on icon at bounding box center [263, 88] width 6 height 6
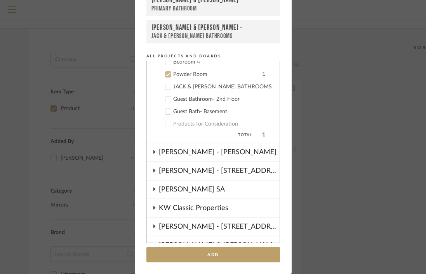
scroll to position [398, 0]
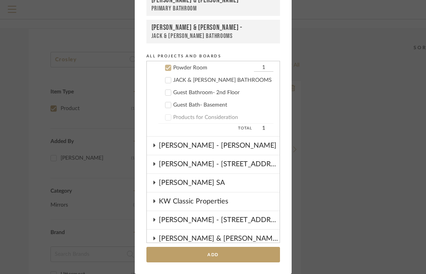
click at [165, 72] on cdk-nested-tree-node "Powder Room 1" at bounding box center [210, 67] width 127 height 12
click at [165, 69] on icon at bounding box center [167, 67] width 5 height 5
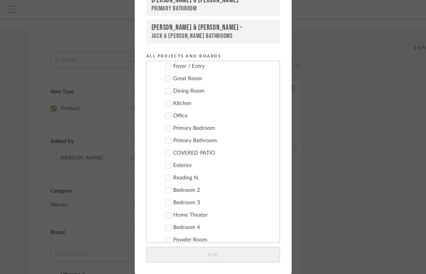
scroll to position [218, 0]
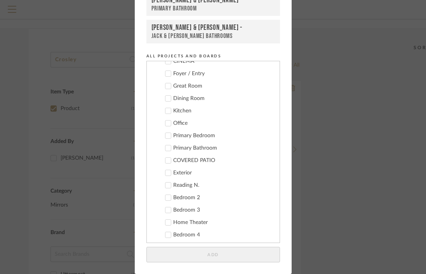
click at [166, 146] on icon at bounding box center [167, 148] width 5 height 5
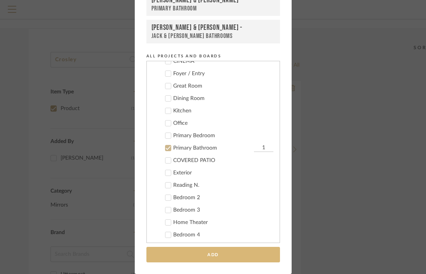
click at [206, 257] on button "Add" at bounding box center [213, 255] width 134 height 16
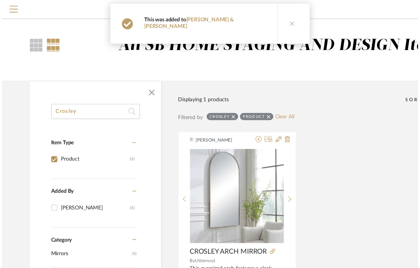
scroll to position [54, 0]
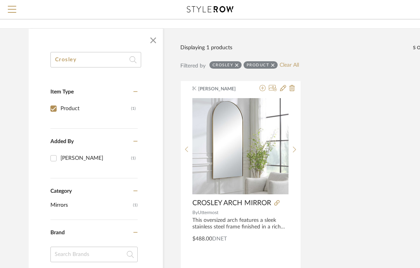
drag, startPoint x: 92, startPoint y: 63, endPoint x: 44, endPoint y: 57, distance: 48.9
click at [44, 57] on div "Crosley Item Type Product (1) Added By Keith Benham (1) Category Mirrors (1) Br…" at bounding box center [96, 263] width 134 height 423
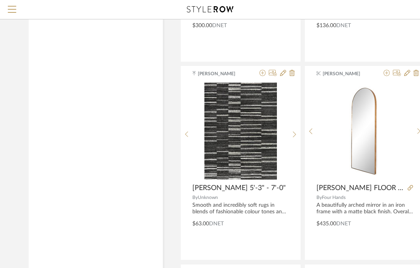
scroll to position [1262, 0]
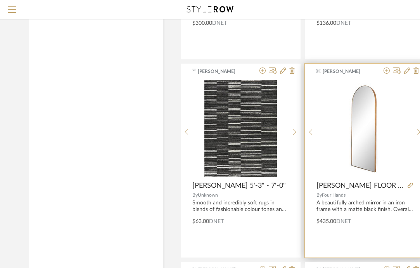
click at [375, 144] on img "0" at bounding box center [365, 128] width 44 height 97
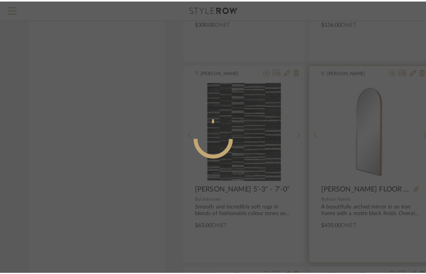
scroll to position [0, 0]
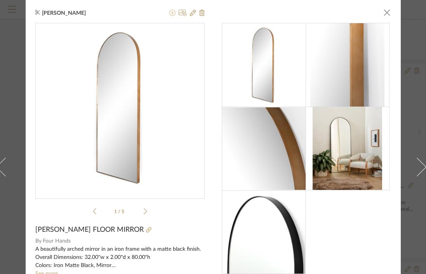
click at [169, 13] on icon at bounding box center [172, 13] width 6 height 6
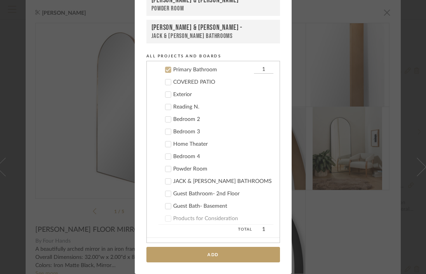
scroll to position [298, 0]
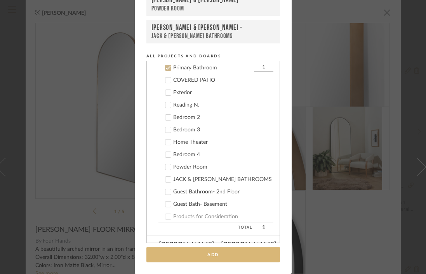
click at [200, 256] on button "Add" at bounding box center [213, 255] width 134 height 16
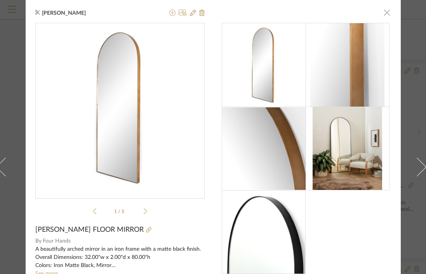
click at [382, 11] on span "button" at bounding box center [387, 13] width 16 height 16
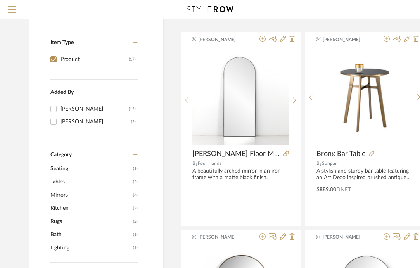
scroll to position [0, 0]
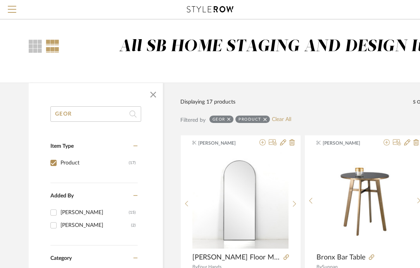
drag, startPoint x: 79, startPoint y: 116, endPoint x: 36, endPoint y: 109, distance: 42.8
paste input "Pali Mirror"
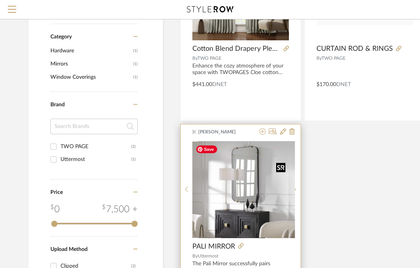
scroll to position [229, 0]
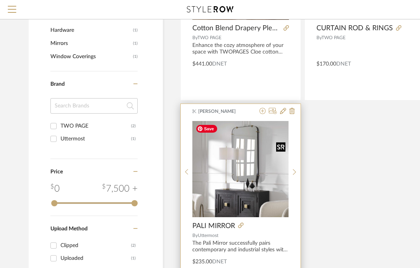
type input "Pali Mirror"
click at [248, 200] on img "0" at bounding box center [241, 169] width 96 height 96
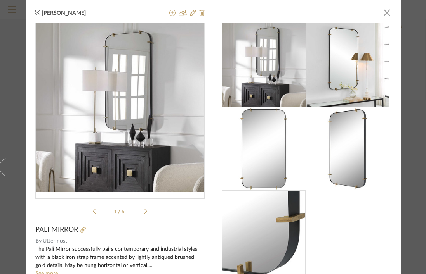
scroll to position [60, 0]
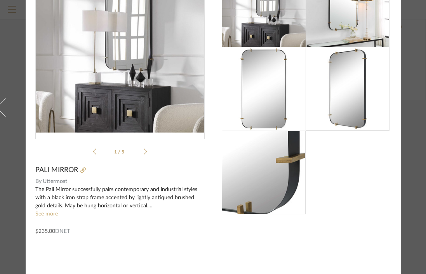
click at [137, 207] on div "The Pali Mirror successfully pairs contemporary and industrial styles with a bl…" at bounding box center [119, 198] width 169 height 24
click at [46, 216] on link "See more" at bounding box center [46, 214] width 23 height 5
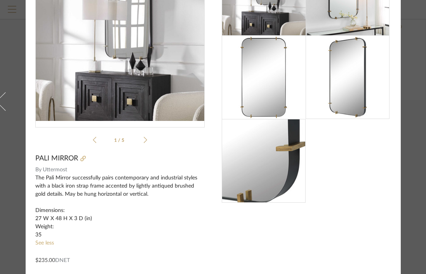
scroll to position [0, 0]
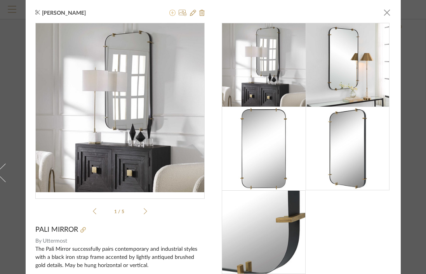
click at [170, 15] on icon at bounding box center [172, 13] width 6 height 6
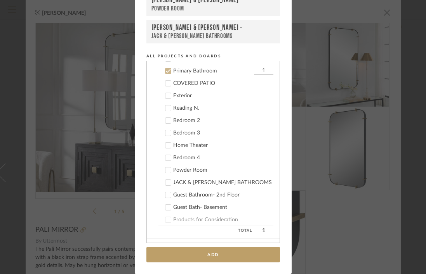
scroll to position [298, 0]
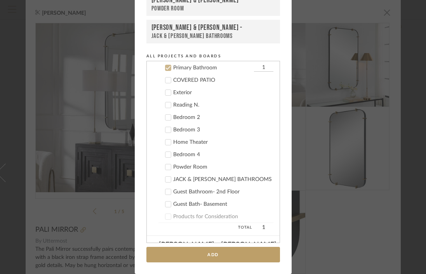
drag, startPoint x: 253, startPoint y: 67, endPoint x: 261, endPoint y: 67, distance: 7.8
click at [261, 67] on input "1" at bounding box center [263, 68] width 19 height 8
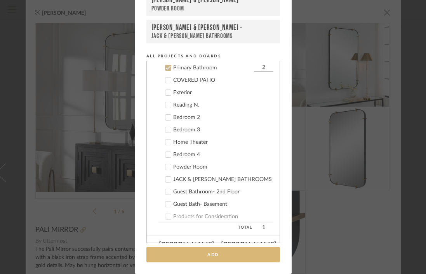
type input "2"
click at [192, 257] on button "Add" at bounding box center [213, 255] width 134 height 16
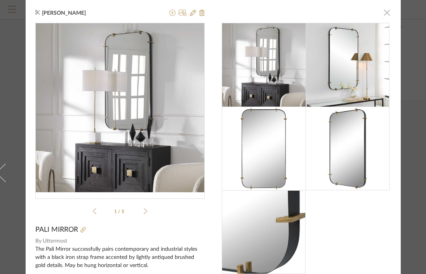
click at [386, 12] on span "button" at bounding box center [387, 13] width 16 height 16
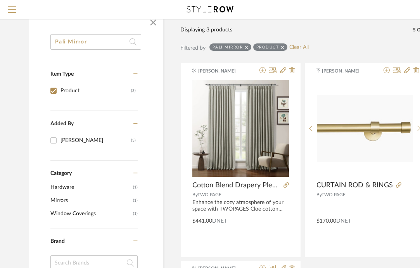
scroll to position [0, 0]
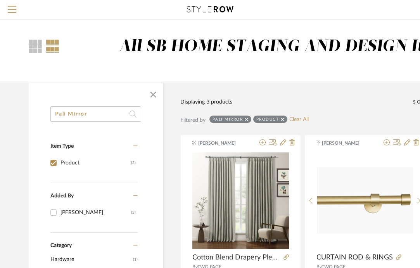
drag, startPoint x: 92, startPoint y: 114, endPoint x: 29, endPoint y: 107, distance: 62.5
paste input "Cut Oblong"
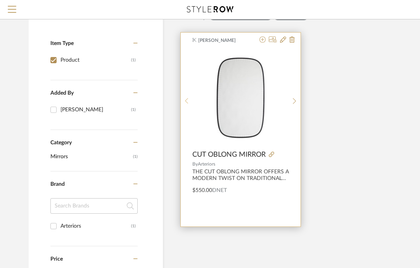
scroll to position [106, 0]
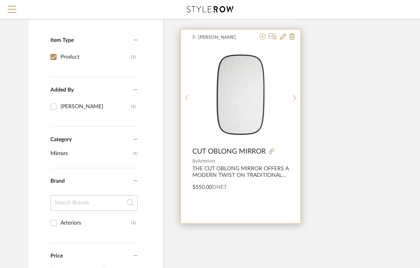
type input "Cut Oblong Mirror"
click at [283, 178] on div "THE CUT OBLONG MIRROR OFFERS A MODERN TWIST ON TRADITIONAL TECHNIQUE, PAIRING S…" at bounding box center [241, 172] width 97 height 13
click at [232, 101] on img "0" at bounding box center [241, 95] width 96 height 96
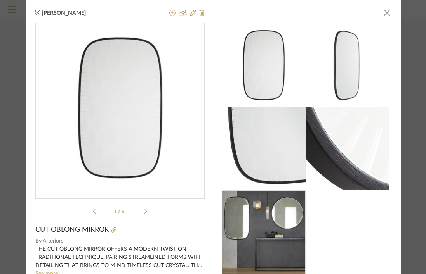
scroll to position [60, 0]
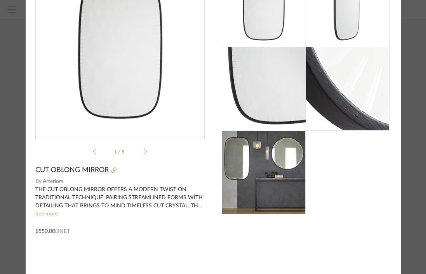
click at [143, 147] on ul "1 / 5" at bounding box center [120, 151] width 54 height 9
click at [144, 152] on icon at bounding box center [145, 151] width 3 height 7
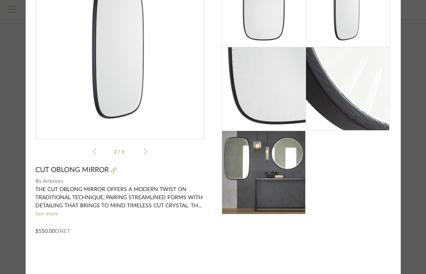
click at [144, 152] on icon at bounding box center [145, 151] width 3 height 7
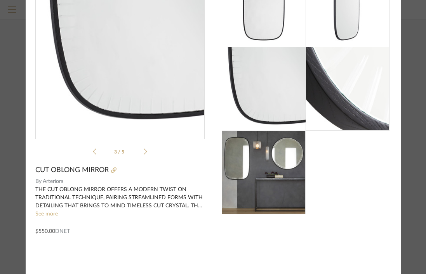
click at [89, 155] on div "3 / 5" at bounding box center [119, 60] width 169 height 195
click at [93, 151] on icon at bounding box center [94, 151] width 3 height 7
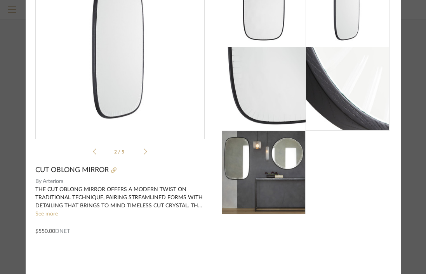
click at [93, 151] on icon at bounding box center [94, 151] width 3 height 7
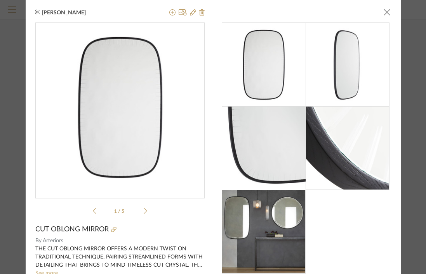
scroll to position [0, 0]
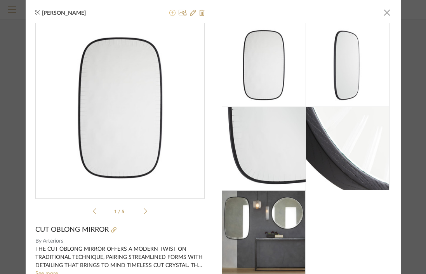
click at [169, 11] on icon at bounding box center [172, 13] width 6 height 6
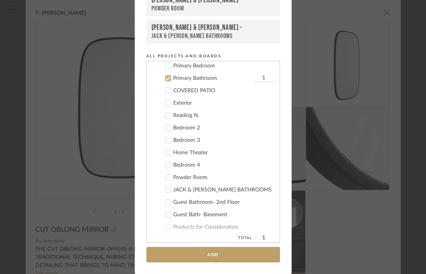
scroll to position [298, 0]
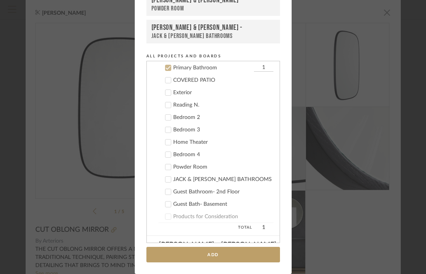
drag, startPoint x: 253, startPoint y: 66, endPoint x: 262, endPoint y: 66, distance: 8.9
click at [262, 66] on input "1" at bounding box center [263, 68] width 19 height 8
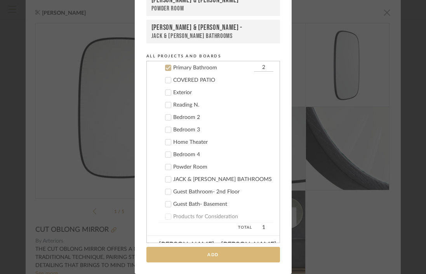
type input "2"
click at [217, 254] on button "Add" at bounding box center [213, 255] width 134 height 16
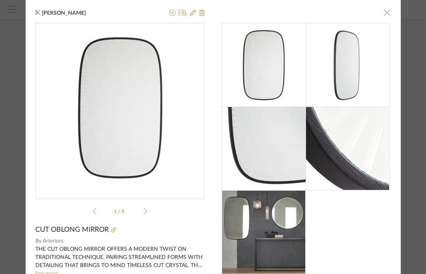
click at [385, 11] on span "button" at bounding box center [387, 13] width 16 height 16
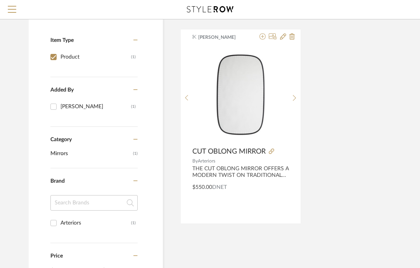
scroll to position [0, 0]
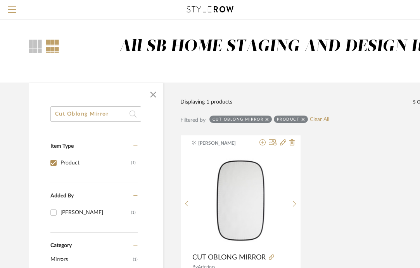
click at [101, 120] on input "Cut Oblong Mirror" at bounding box center [95, 114] width 91 height 16
drag, startPoint x: 110, startPoint y: 114, endPoint x: 37, endPoint y: 114, distance: 73.0
paste input "Mariposa Full Length"
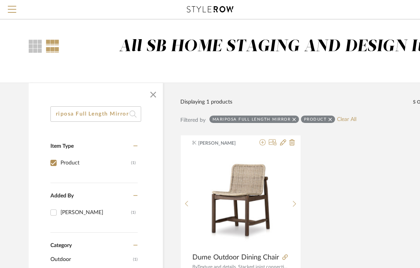
drag, startPoint x: 111, startPoint y: 113, endPoint x: 128, endPoint y: 112, distance: 17.9
click at [128, 113] on input "Mariposa Full Length Mirror" at bounding box center [95, 114] width 91 height 16
type input "Mariposa Ful"
click at [304, 119] on link "Clear All" at bounding box center [303, 119] width 19 height 7
checkbox input "false"
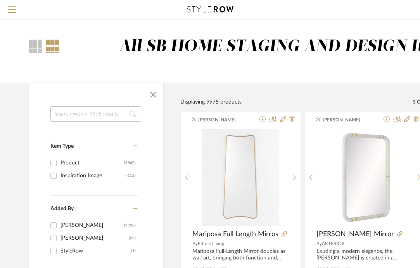
click at [94, 115] on input at bounding box center [95, 114] width 91 height 16
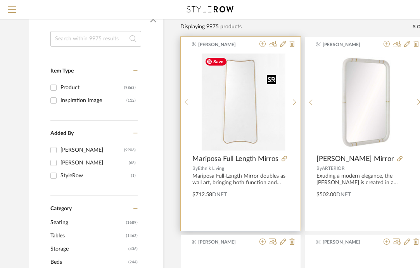
scroll to position [82, 0]
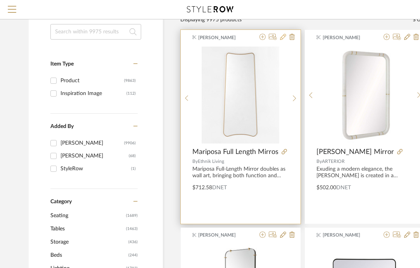
click at [285, 37] on icon at bounding box center [283, 37] width 6 height 6
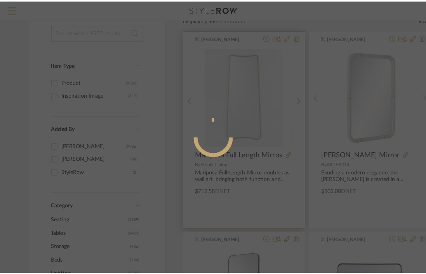
scroll to position [0, 0]
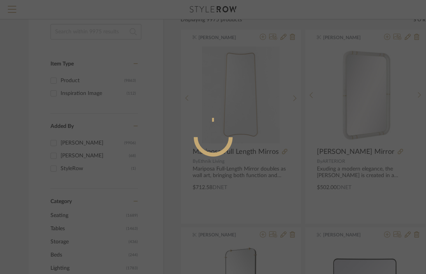
radio input "true"
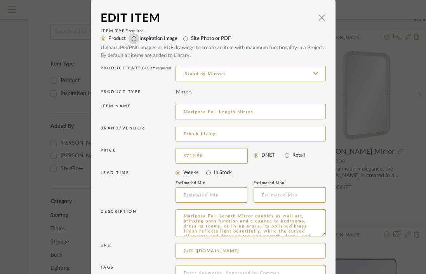
click at [132, 39] on input "Inspiration Image" at bounding box center [133, 38] width 11 height 11
radio input "true"
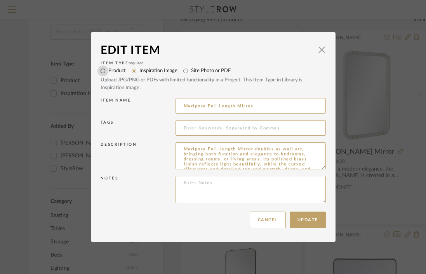
click at [100, 70] on input "Product" at bounding box center [102, 71] width 11 height 11
radio input "true"
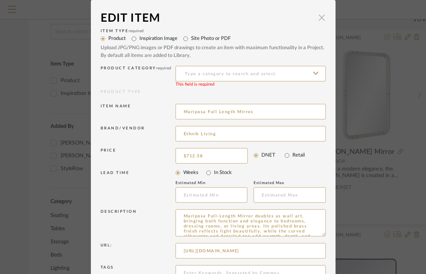
click at [320, 18] on span "button" at bounding box center [322, 18] width 16 height 16
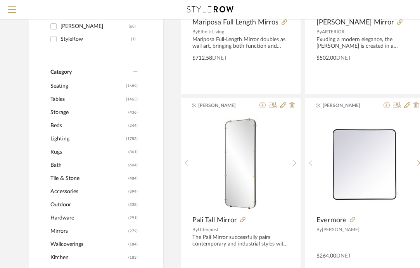
scroll to position [226, 0]
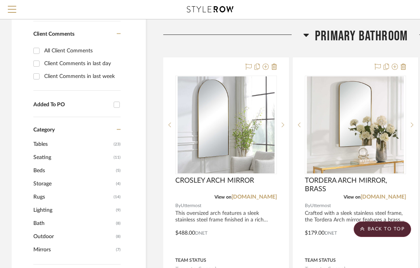
scroll to position [375, 0]
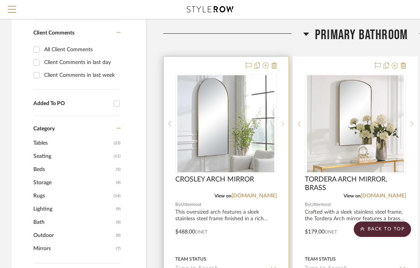
click at [284, 121] on icon at bounding box center [283, 123] width 3 height 5
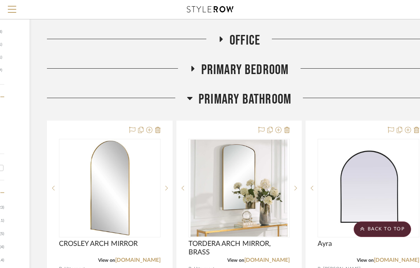
scroll to position [292, 116]
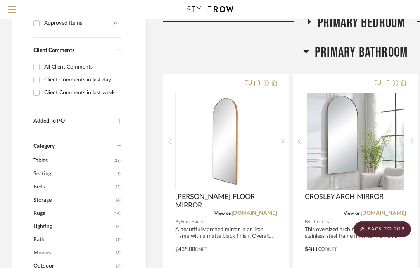
scroll to position [345, 0]
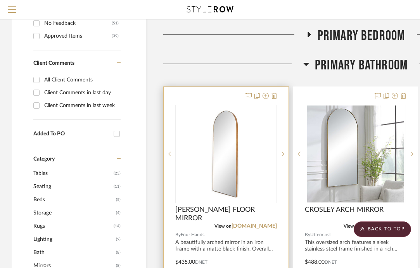
click at [234, 155] on img "0" at bounding box center [226, 154] width 44 height 97
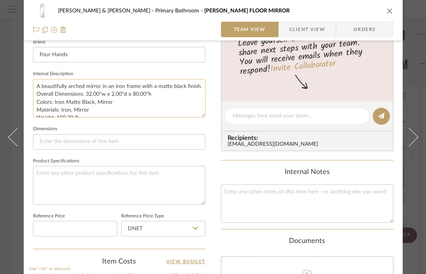
scroll to position [16, 0]
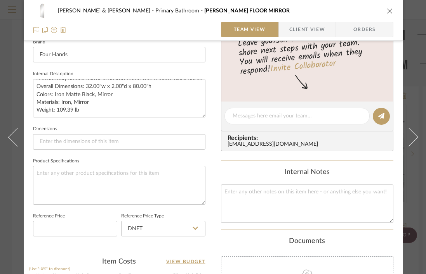
click at [387, 9] on icon "close" at bounding box center [390, 11] width 6 height 6
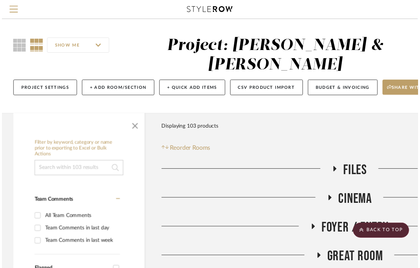
scroll to position [345, 0]
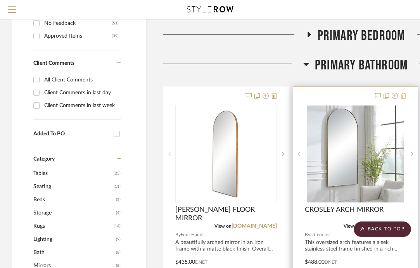
click at [404, 93] on icon at bounding box center [403, 96] width 5 height 6
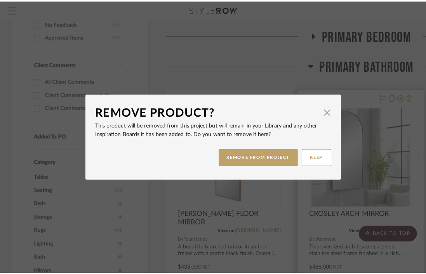
scroll to position [0, 0]
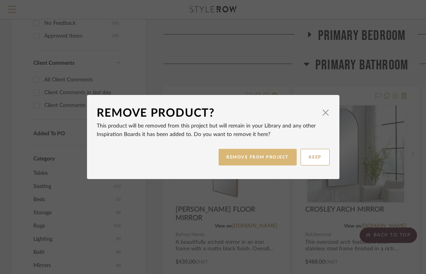
click at [263, 159] on button "REMOVE FROM PROJECT" at bounding box center [258, 157] width 78 height 17
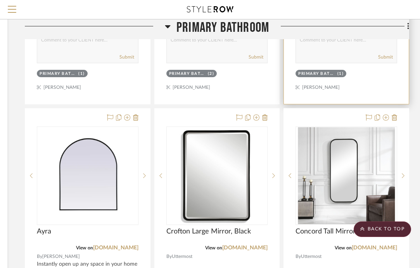
scroll to position [670, 139]
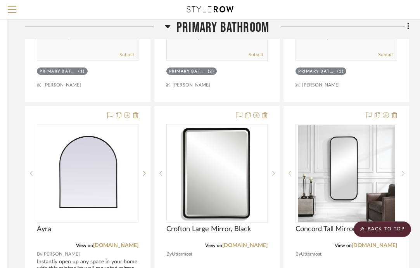
drag, startPoint x: 89, startPoint y: 200, endPoint x: 366, endPoint y: 2, distance: 339.9
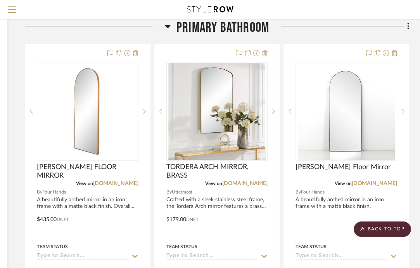
scroll to position [382, 139]
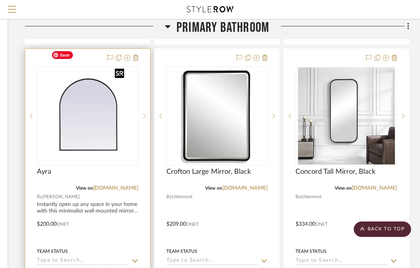
click at [75, 112] on img "0" at bounding box center [87, 116] width 79 height 97
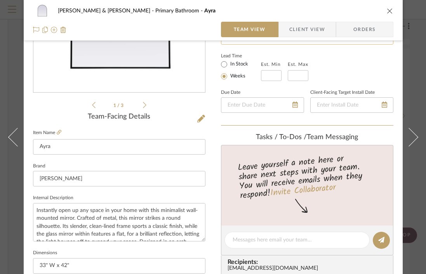
scroll to position [161, 0]
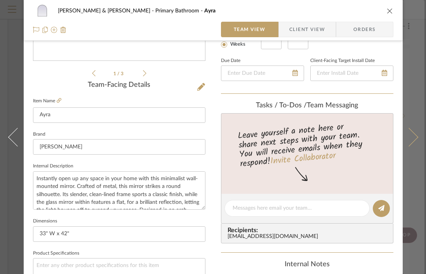
click at [412, 75] on button at bounding box center [414, 137] width 22 height 274
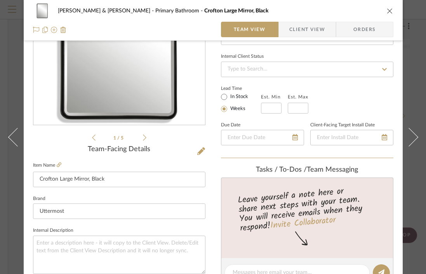
scroll to position [51, 0]
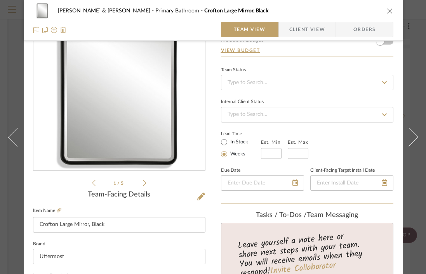
click at [390, 9] on icon "close" at bounding box center [390, 11] width 6 height 6
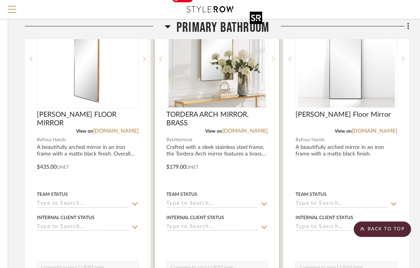
click at [225, 73] on img "0" at bounding box center [216, 58] width 97 height 97
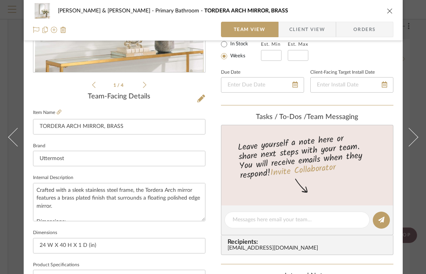
scroll to position [151, 0]
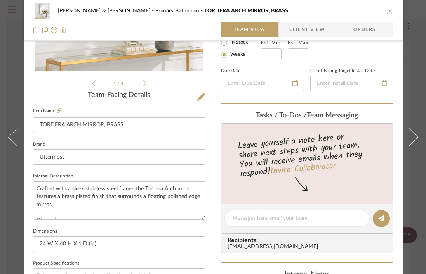
click at [387, 10] on icon "close" at bounding box center [390, 11] width 6 height 6
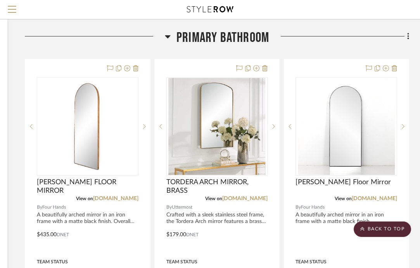
scroll to position [371, 139]
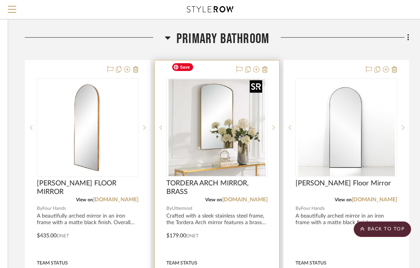
click at [216, 121] on img "0" at bounding box center [216, 127] width 97 height 97
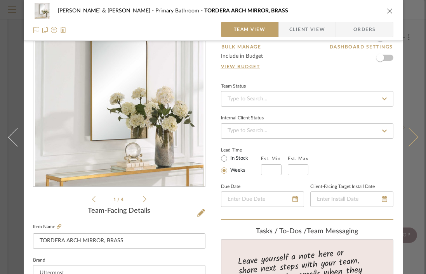
scroll to position [0, 0]
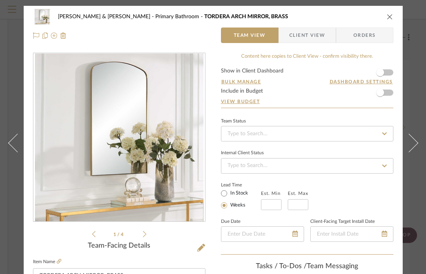
click at [387, 15] on icon "close" at bounding box center [390, 17] width 6 height 6
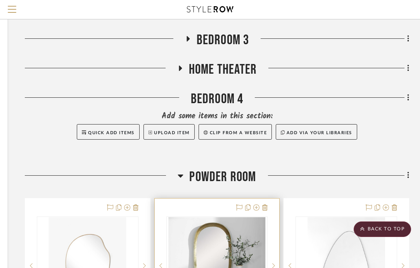
scroll to position [1055, 139]
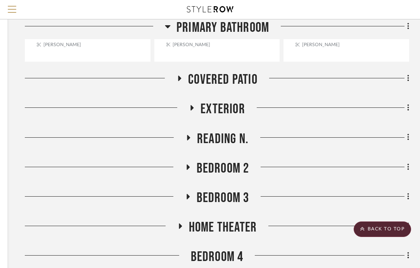
drag, startPoint x: 79, startPoint y: 197, endPoint x: 391, endPoint y: 19, distance: 359.0
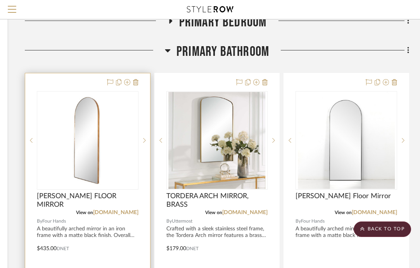
click at [103, 121] on img "0" at bounding box center [88, 140] width 44 height 97
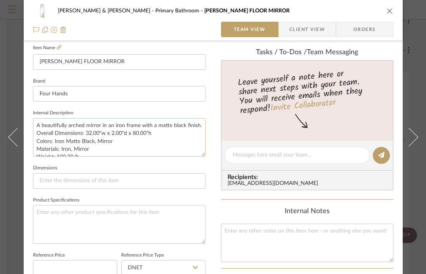
scroll to position [16, 0]
click at [387, 9] on icon "close" at bounding box center [390, 11] width 6 height 6
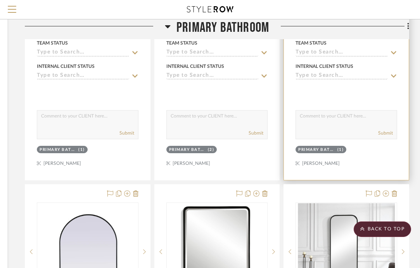
scroll to position [500, 139]
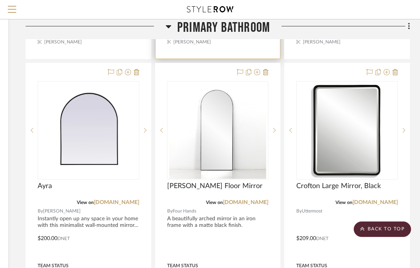
scroll to position [714, 138]
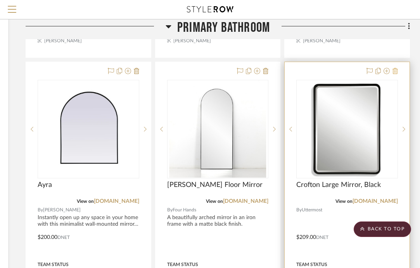
click at [396, 68] on icon at bounding box center [395, 71] width 5 height 6
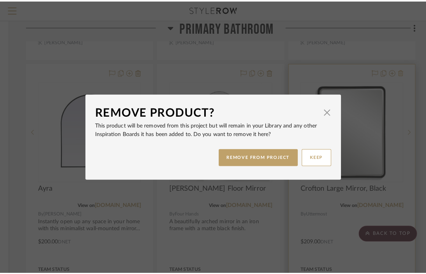
scroll to position [0, 0]
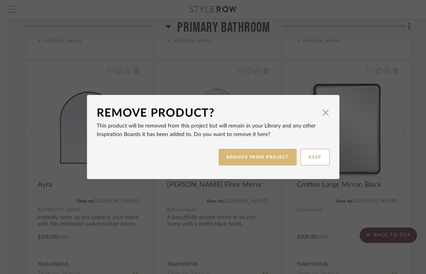
click at [264, 160] on button "REMOVE FROM PROJECT" at bounding box center [258, 157] width 78 height 17
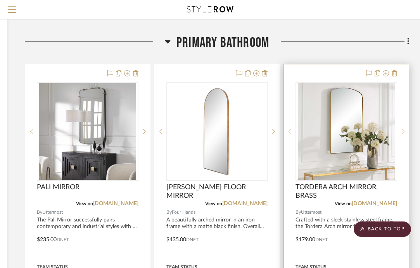
scroll to position [352, 139]
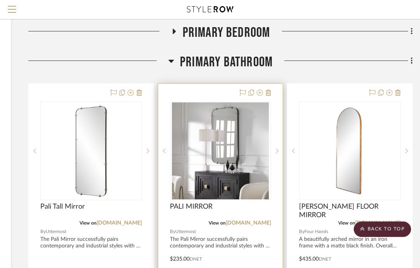
scroll to position [278, 135]
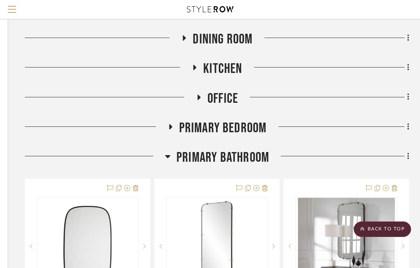
scroll to position [251, 139]
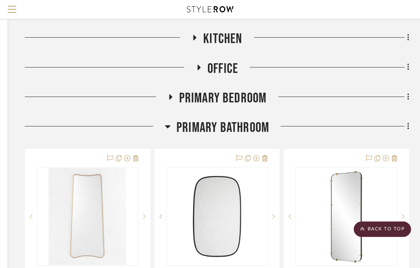
scroll to position [284, 139]
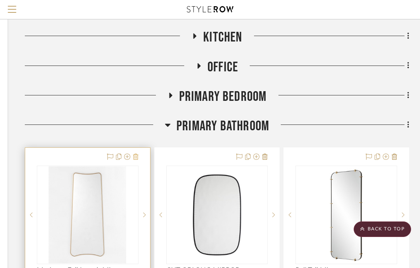
click at [137, 154] on icon at bounding box center [135, 157] width 5 height 6
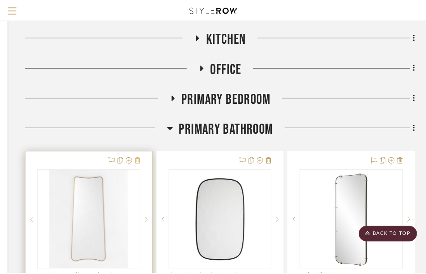
scroll to position [0, 0]
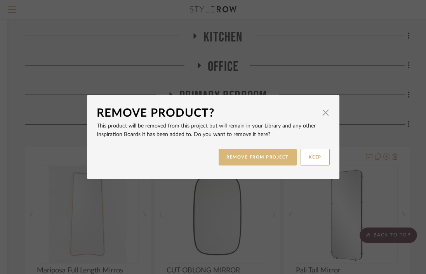
click at [276, 161] on button "REMOVE FROM PROJECT" at bounding box center [258, 157] width 78 height 17
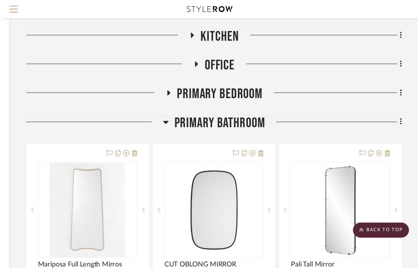
scroll to position [284, 139]
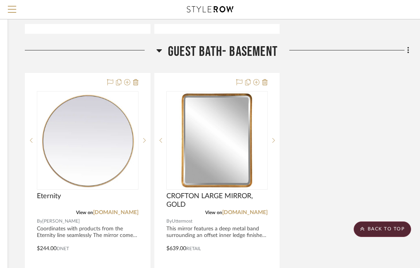
scroll to position [3201, 139]
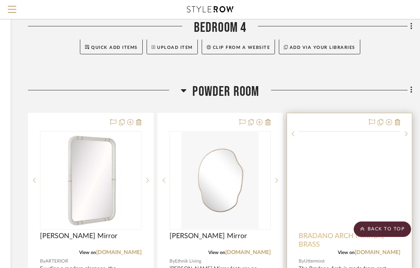
scroll to position [1669, 135]
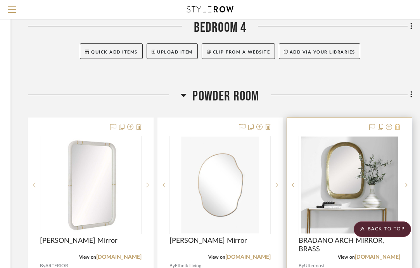
click at [399, 124] on icon at bounding box center [397, 127] width 5 height 6
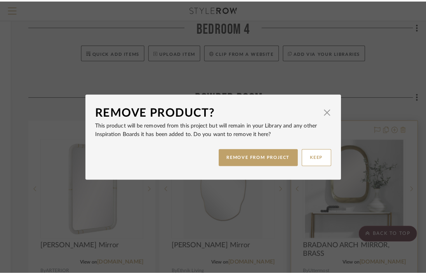
scroll to position [0, 0]
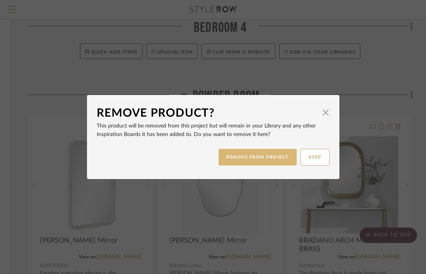
click at [276, 159] on button "REMOVE FROM PROJECT" at bounding box center [258, 157] width 78 height 17
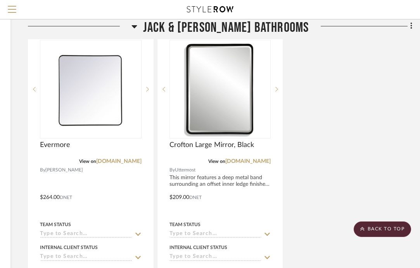
scroll to position [2481, 135]
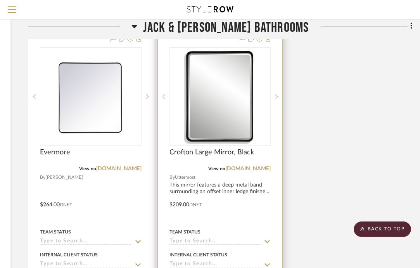
click at [267, 171] on div at bounding box center [220, 199] width 125 height 340
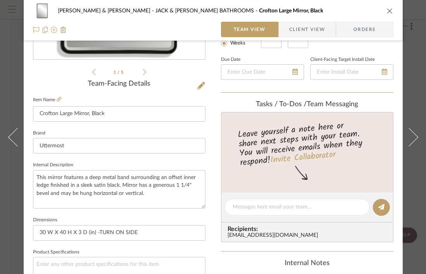
scroll to position [163, 0]
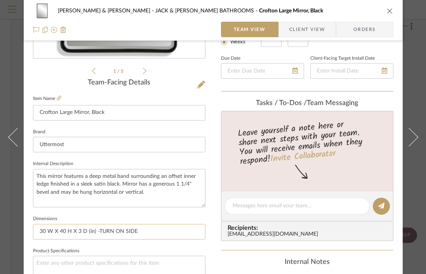
drag, startPoint x: 142, startPoint y: 233, endPoint x: 123, endPoint y: 231, distance: 19.1
click at [123, 231] on input "30 W X 40 H X 3 D (in) -TURN ON SIDE" at bounding box center [119, 232] width 172 height 16
click at [132, 231] on input "30 W X 40 H X 3 D (in) -TURN ON SIDE" at bounding box center [119, 232] width 172 height 16
click at [387, 12] on icon "close" at bounding box center [390, 11] width 6 height 6
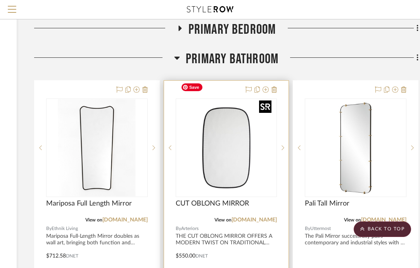
scroll to position [350, 129]
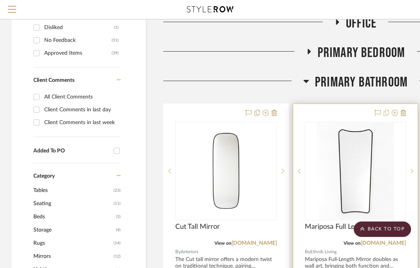
scroll to position [312, 0]
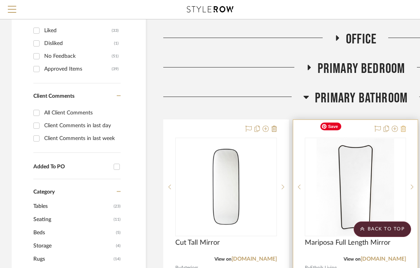
click at [404, 126] on icon at bounding box center [403, 129] width 5 height 6
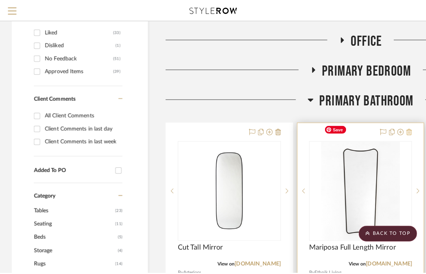
scroll to position [0, 0]
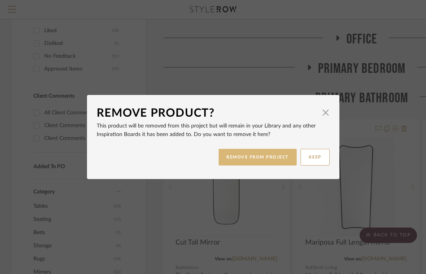
click at [275, 158] on button "REMOVE FROM PROJECT" at bounding box center [258, 157] width 78 height 17
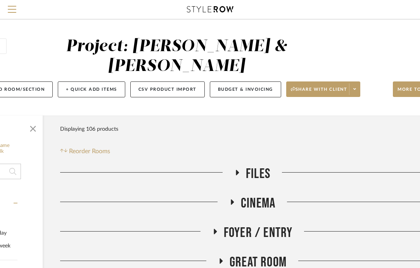
scroll to position [0, 99]
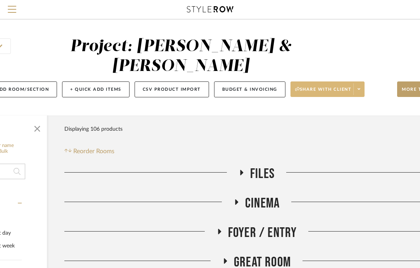
click at [363, 83] on span at bounding box center [359, 89] width 11 height 12
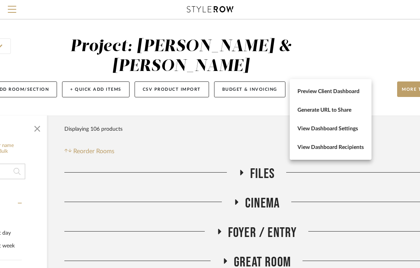
click at [313, 71] on div at bounding box center [210, 134] width 420 height 268
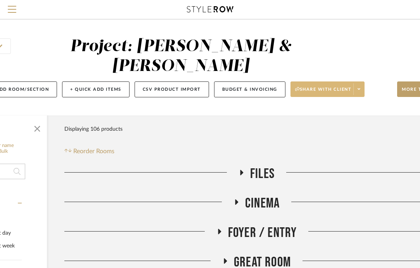
click at [310, 87] on span "Share with client" at bounding box center [323, 93] width 57 height 12
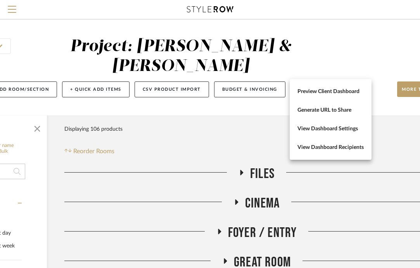
click at [244, 114] on div at bounding box center [210, 134] width 420 height 268
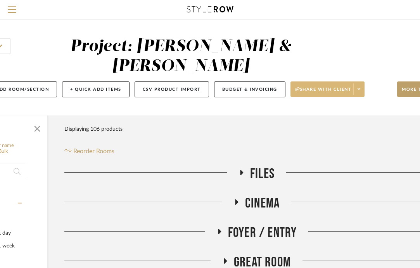
click at [361, 83] on span at bounding box center [359, 89] width 11 height 12
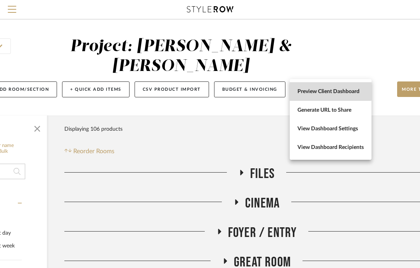
click at [329, 90] on span "Preview Client Dashboard" at bounding box center [331, 91] width 66 height 7
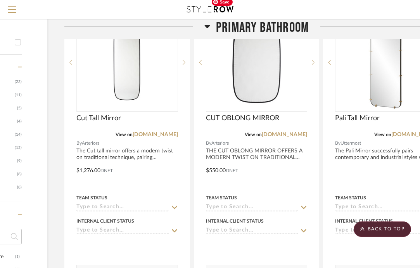
scroll to position [438, 99]
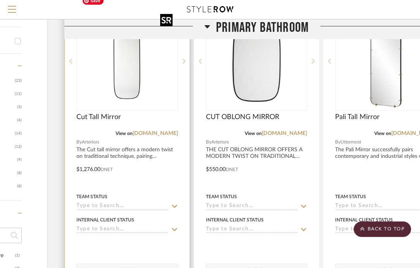
click at [129, 80] on img "0" at bounding box center [127, 61] width 97 height 97
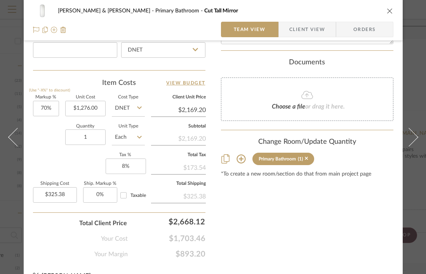
scroll to position [433, 0]
click at [387, 11] on icon "close" at bounding box center [390, 11] width 6 height 6
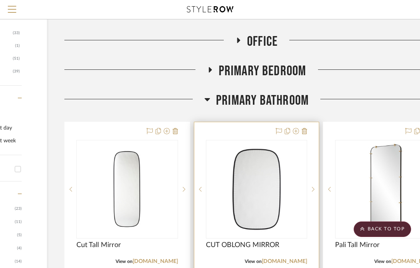
scroll to position [307, 99]
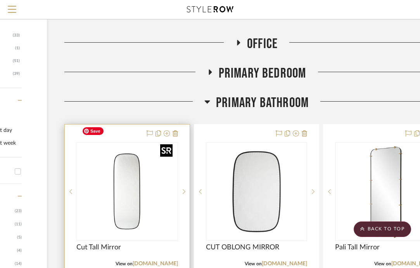
click at [138, 149] on img "0" at bounding box center [127, 191] width 97 height 97
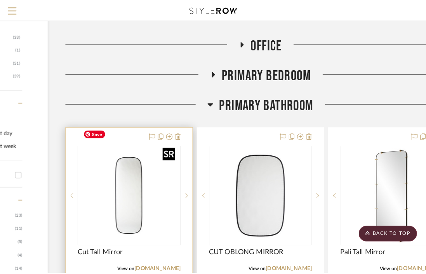
scroll to position [0, 0]
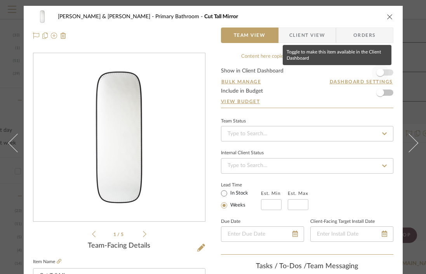
click at [384, 72] on span "button" at bounding box center [379, 72] width 17 height 17
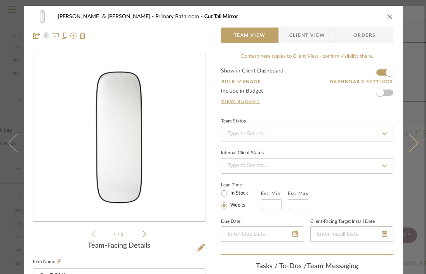
click at [411, 147] on button at bounding box center [414, 143] width 22 height 274
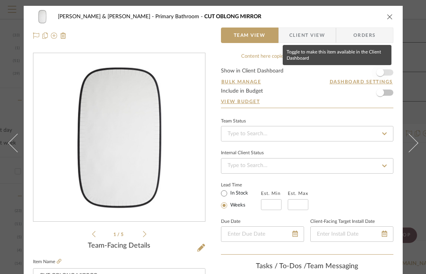
click at [383, 73] on span "button" at bounding box center [379, 72] width 17 height 17
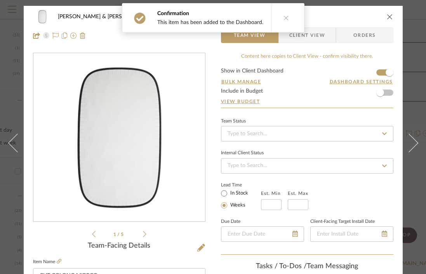
click at [387, 16] on icon "close" at bounding box center [390, 17] width 6 height 6
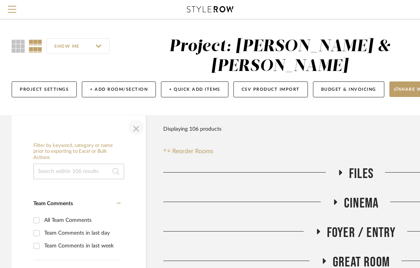
click at [134, 118] on span "button" at bounding box center [136, 127] width 19 height 19
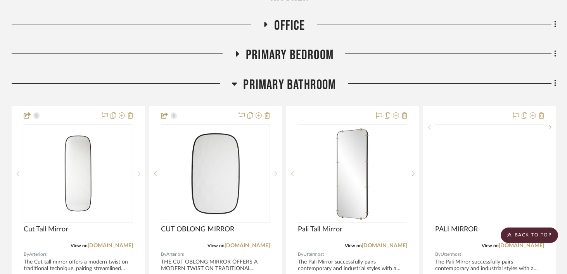
scroll to position [377, 0]
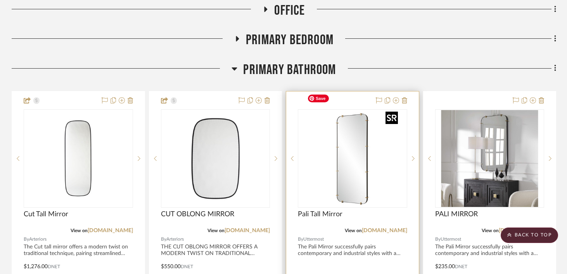
click at [352, 147] on img "0" at bounding box center [352, 158] width 97 height 97
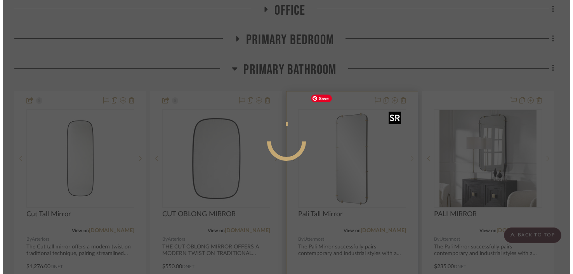
scroll to position [0, 0]
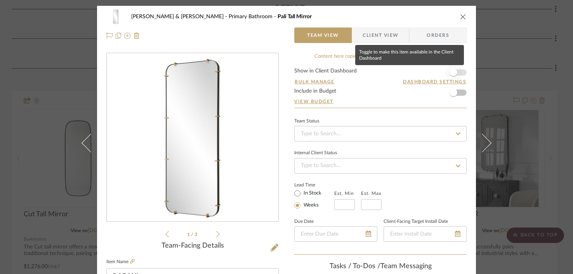
click at [425, 73] on span "button" at bounding box center [453, 73] width 8 height 8
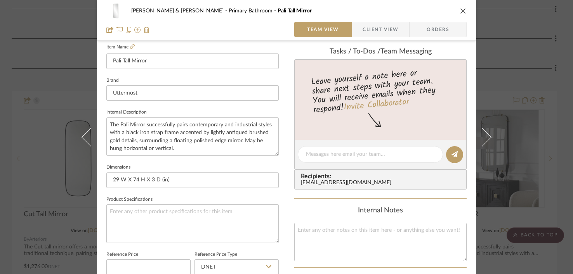
scroll to position [114, 0]
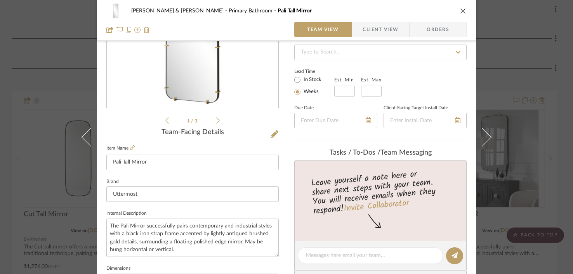
click at [425, 10] on icon "close" at bounding box center [463, 11] width 6 height 6
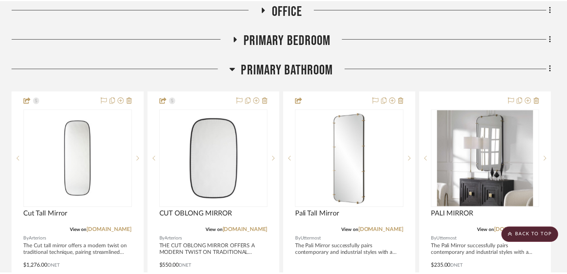
scroll to position [377, 0]
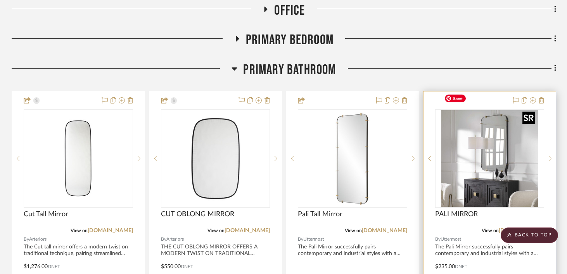
click at [425, 129] on img "0" at bounding box center [489, 158] width 97 height 97
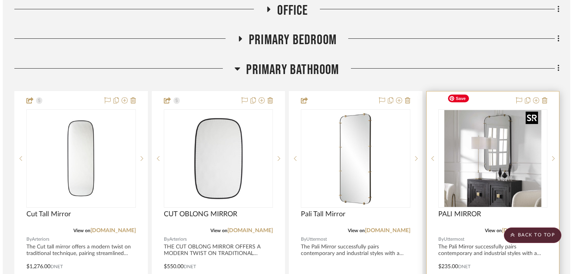
scroll to position [0, 0]
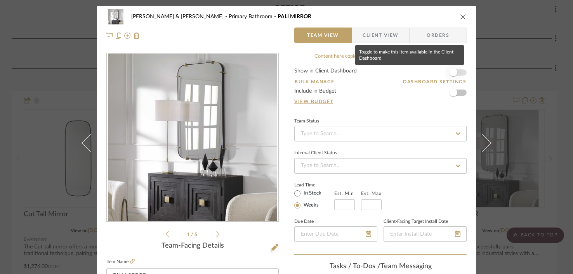
click at [425, 70] on span "button" at bounding box center [453, 73] width 8 height 8
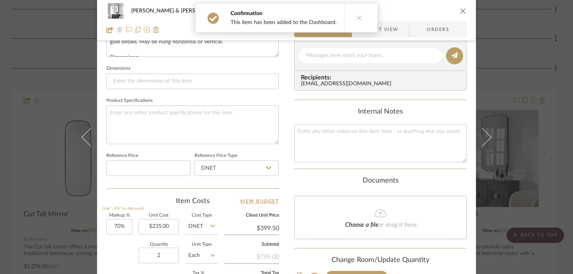
scroll to position [425, 0]
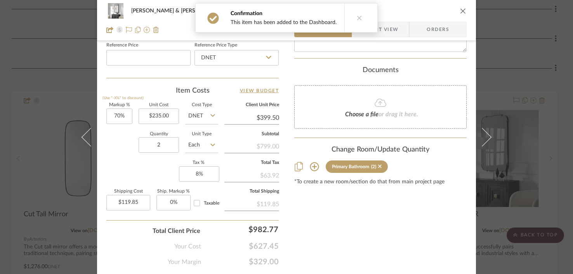
click at [425, 11] on icon "close" at bounding box center [463, 11] width 6 height 6
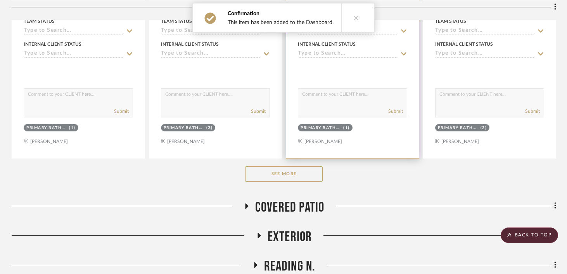
scroll to position [652, 0]
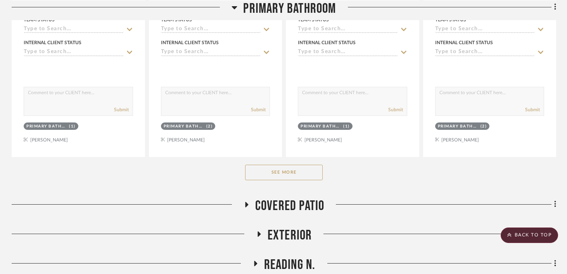
click at [283, 165] on button "See More" at bounding box center [284, 173] width 78 height 16
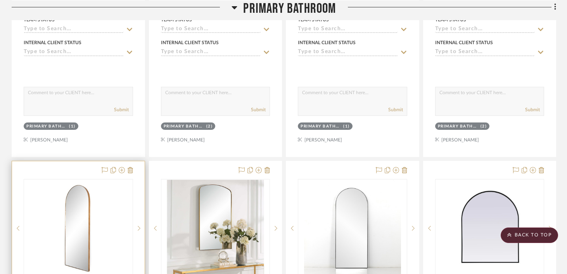
click at [102, 181] on div "0" at bounding box center [78, 229] width 109 height 98
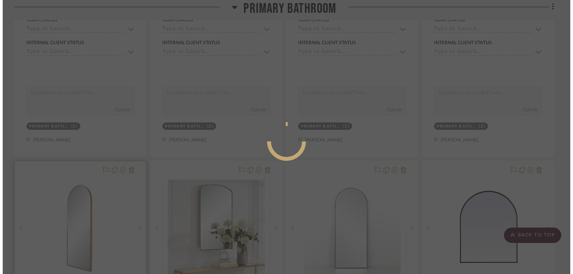
scroll to position [0, 0]
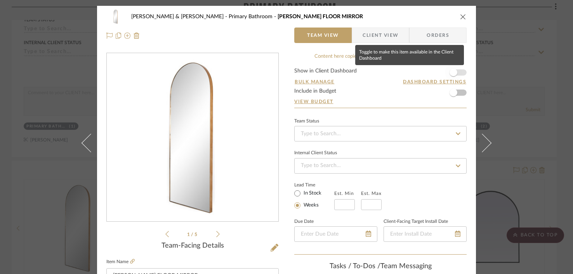
click at [425, 75] on span "button" at bounding box center [453, 73] width 8 height 8
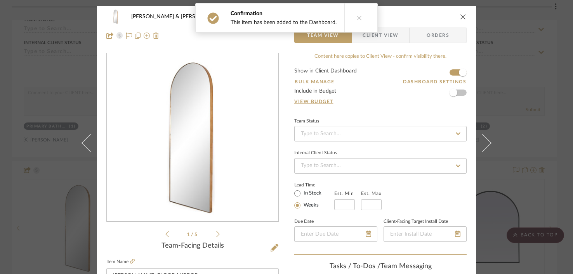
click at [356, 21] on button at bounding box center [359, 17] width 30 height 29
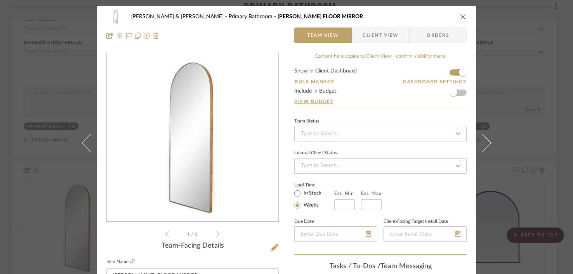
click at [425, 16] on icon "close" at bounding box center [463, 17] width 6 height 6
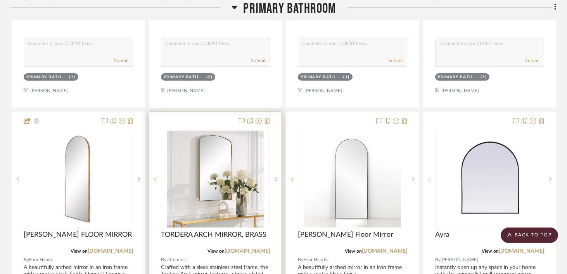
scroll to position [705, 0]
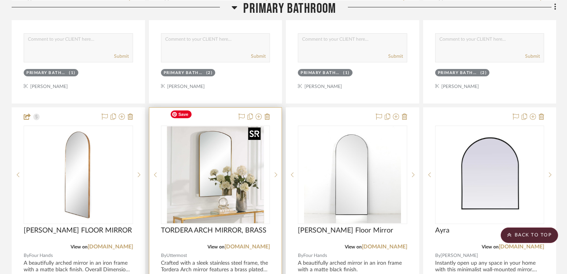
click at [218, 132] on img "0" at bounding box center [215, 175] width 97 height 97
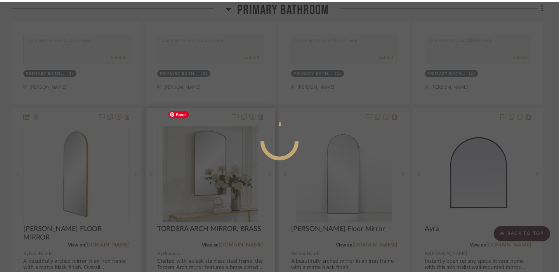
scroll to position [0, 0]
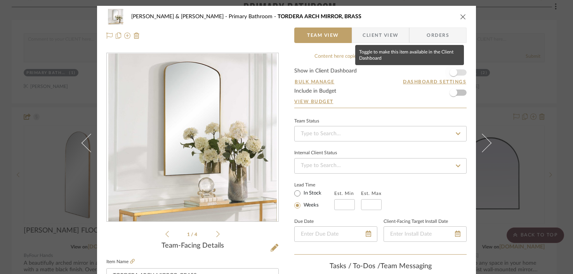
click at [425, 76] on span "button" at bounding box center [453, 73] width 8 height 8
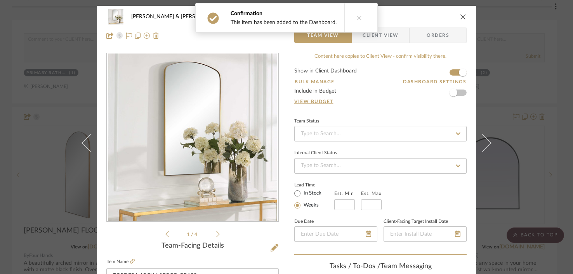
click at [425, 21] on div "JARED & CARLY Primary Bathroom TORDERA ARCH MIRROR, BRASS" at bounding box center [286, 17] width 360 height 16
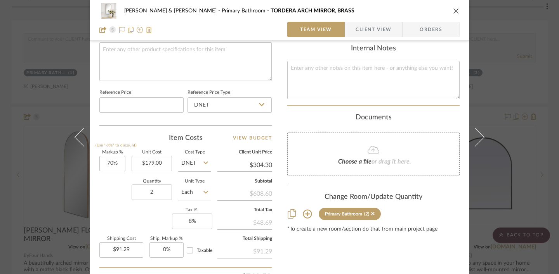
scroll to position [380, 0]
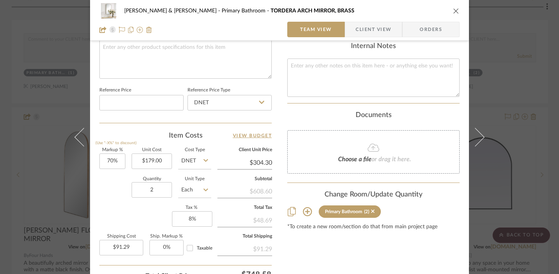
click at [425, 10] on icon "close" at bounding box center [456, 11] width 6 height 6
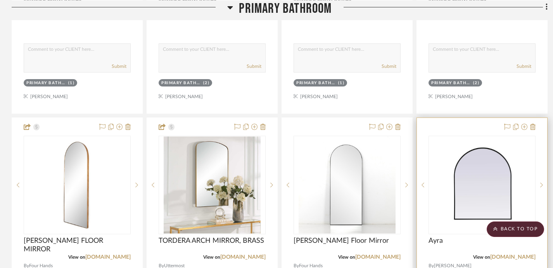
scroll to position [699, 0]
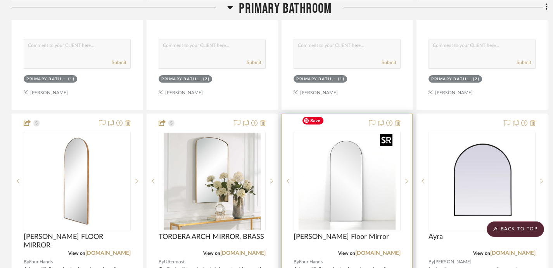
click at [0, 0] on img at bounding box center [0, 0] width 0 height 0
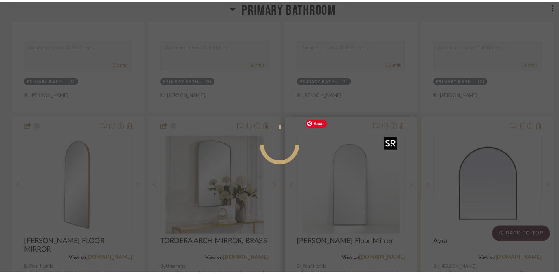
scroll to position [0, 0]
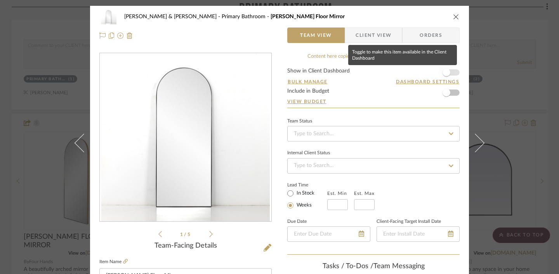
click at [425, 72] on span "button" at bounding box center [446, 72] width 17 height 17
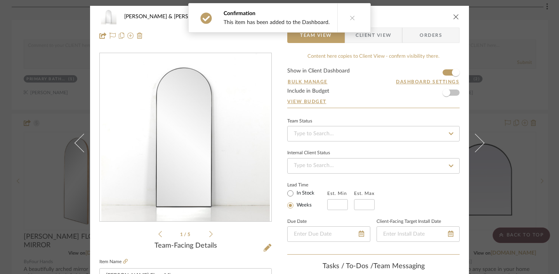
click at [425, 17] on icon "close" at bounding box center [456, 17] width 6 height 6
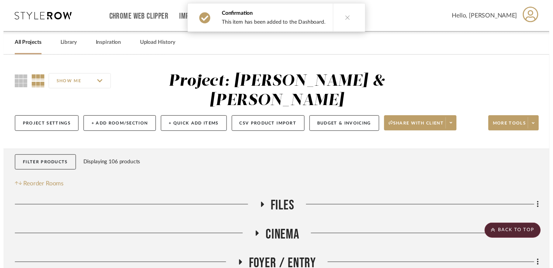
scroll to position [699, 0]
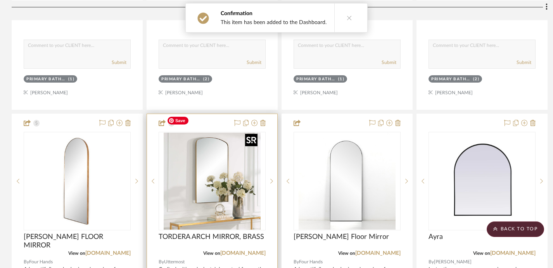
click at [222, 163] on img "0" at bounding box center [212, 181] width 97 height 97
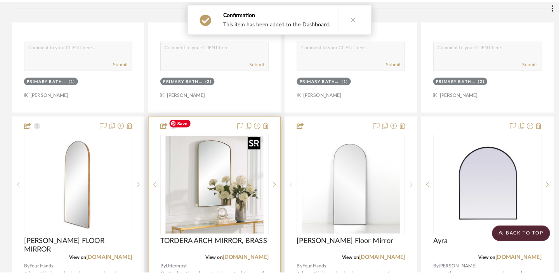
scroll to position [0, 0]
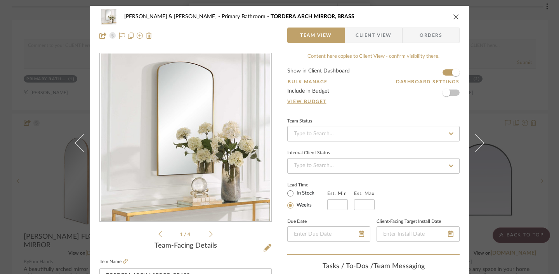
click at [425, 15] on div "JARED & CARLY Primary Bathroom TORDERA ARCH MIRROR, BRASS Team View Client View…" at bounding box center [279, 26] width 379 height 41
click at [425, 16] on icon "close" at bounding box center [456, 17] width 6 height 6
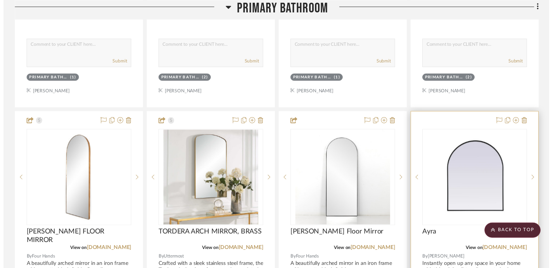
scroll to position [699, 0]
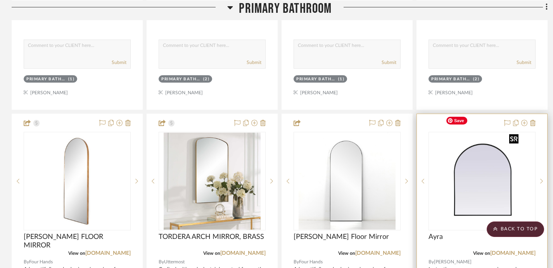
click at [425, 159] on img "0" at bounding box center [482, 181] width 79 height 97
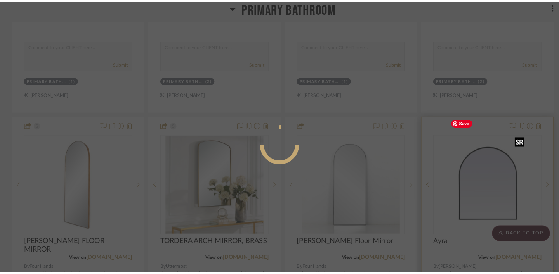
scroll to position [0, 0]
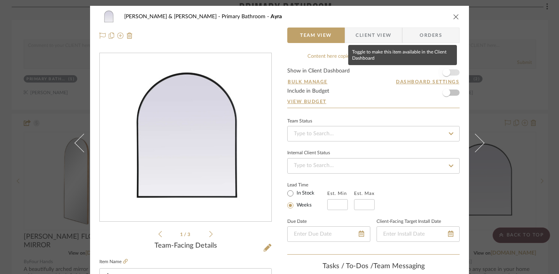
click at [425, 73] on span "button" at bounding box center [446, 73] width 8 height 8
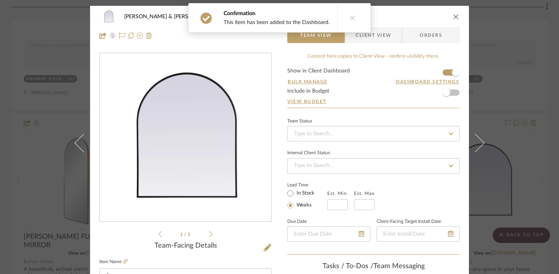
click at [425, 14] on icon "close" at bounding box center [456, 17] width 6 height 6
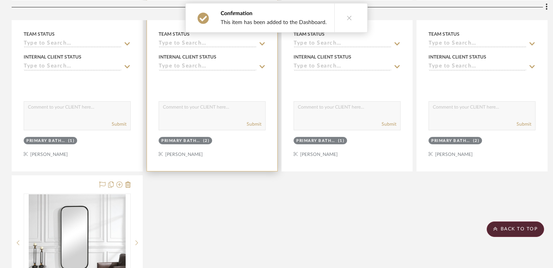
scroll to position [1059, 0]
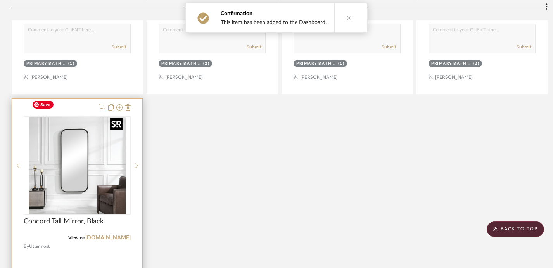
click at [0, 0] on img at bounding box center [0, 0] width 0 height 0
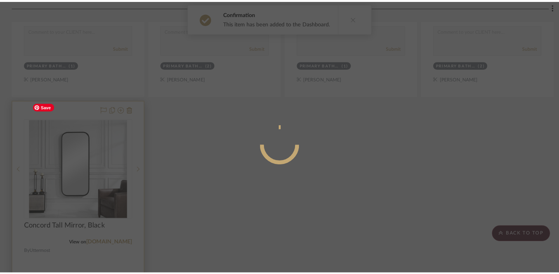
scroll to position [0, 0]
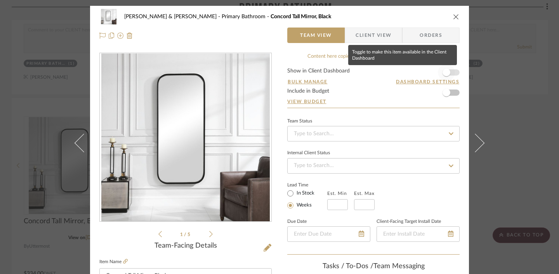
click at [425, 73] on span "button" at bounding box center [446, 73] width 8 height 8
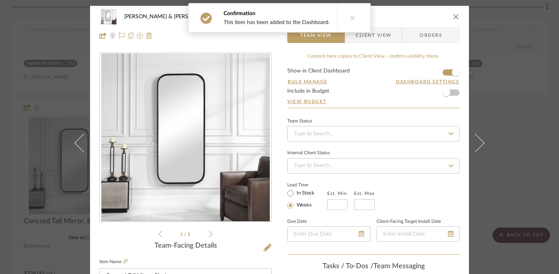
click at [425, 17] on icon "close" at bounding box center [456, 17] width 6 height 6
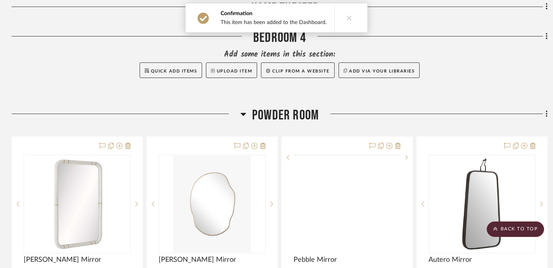
scroll to position [1731, 0]
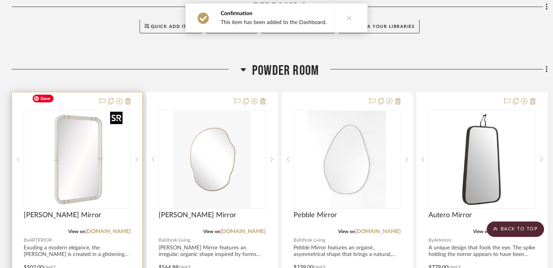
click at [0, 0] on img at bounding box center [0, 0] width 0 height 0
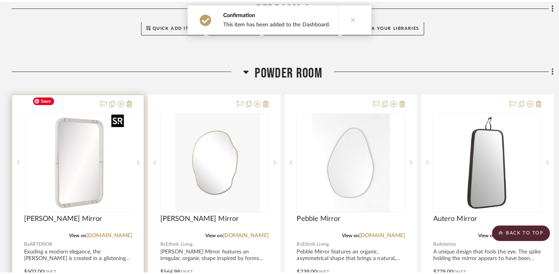
scroll to position [0, 0]
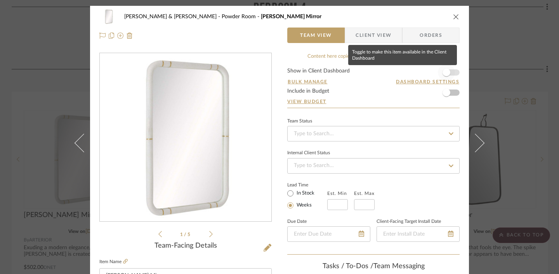
click at [425, 72] on span "button" at bounding box center [446, 73] width 8 height 8
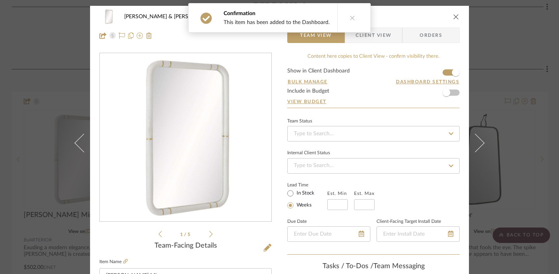
click at [425, 17] on icon "close" at bounding box center [456, 17] width 6 height 6
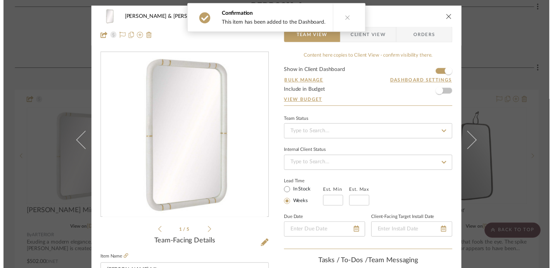
scroll to position [1731, 0]
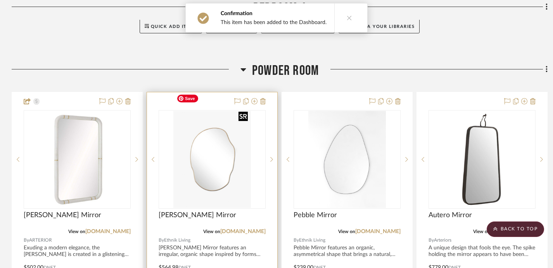
click at [228, 134] on img "0" at bounding box center [212, 159] width 78 height 97
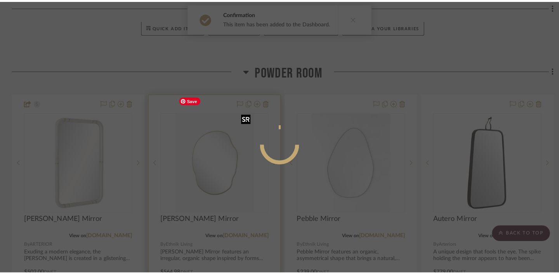
scroll to position [0, 0]
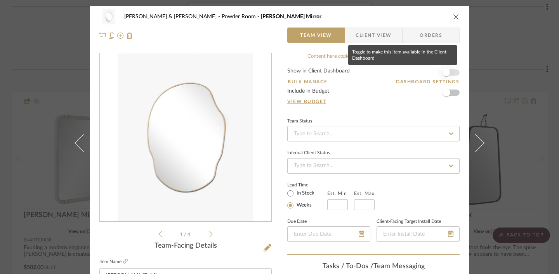
click at [425, 72] on span "button" at bounding box center [446, 72] width 17 height 17
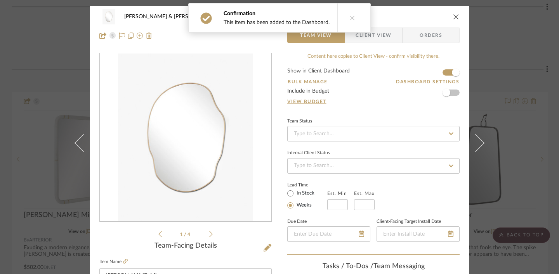
click at [425, 17] on icon "close" at bounding box center [456, 17] width 6 height 6
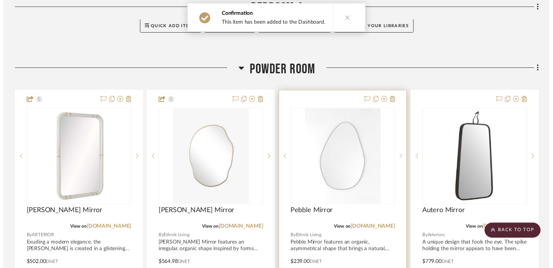
scroll to position [1731, 0]
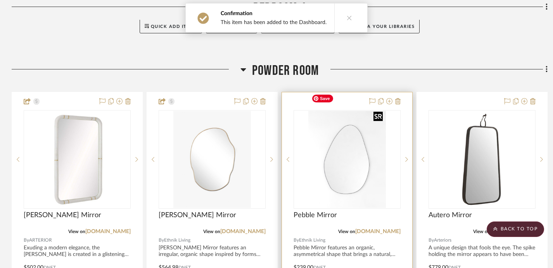
click at [337, 123] on img "0" at bounding box center [348, 159] width 78 height 97
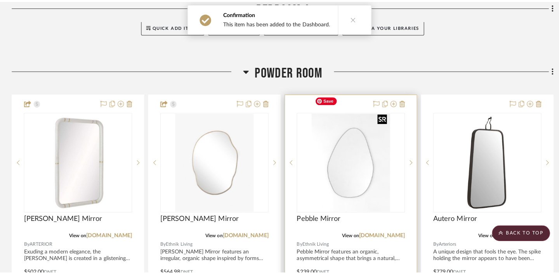
scroll to position [0, 0]
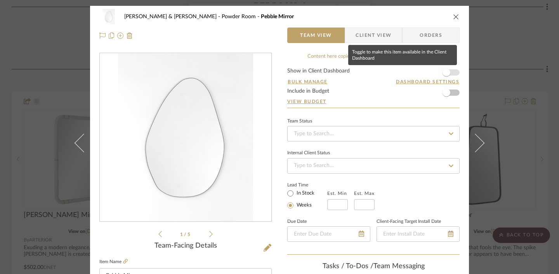
click at [425, 73] on span "button" at bounding box center [446, 73] width 8 height 8
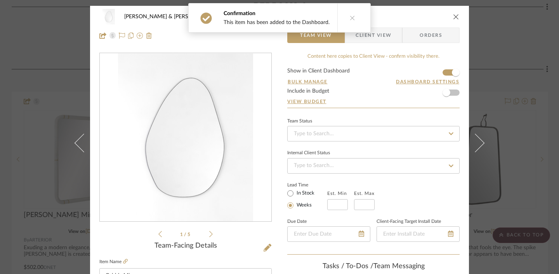
click at [425, 131] on div "JARED & CARLY Powder Room Pebble Mirror Team View Client View Orders 1 / 5 Team…" at bounding box center [279, 137] width 559 height 274
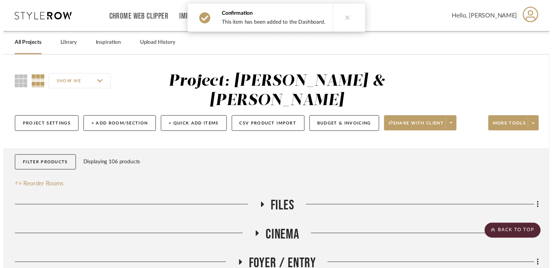
scroll to position [1731, 0]
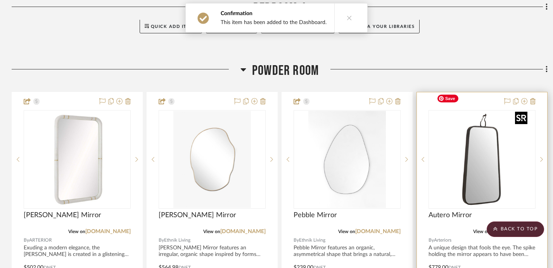
click at [425, 130] on img "0" at bounding box center [482, 159] width 97 height 97
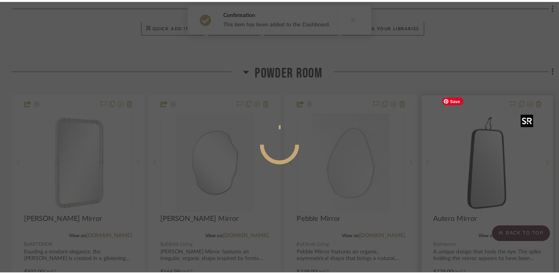
scroll to position [0, 0]
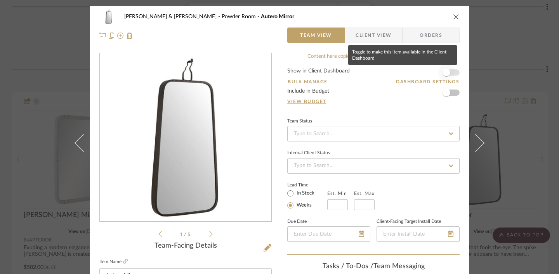
click at [425, 72] on span "button" at bounding box center [446, 73] width 8 height 8
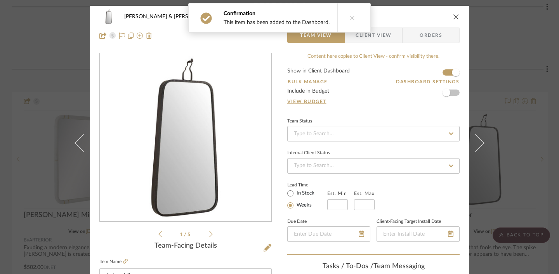
click at [425, 11] on div "JARED & CARLY Powder Room Autero Mirror" at bounding box center [279, 17] width 360 height 16
click at [425, 17] on icon "close" at bounding box center [456, 17] width 6 height 6
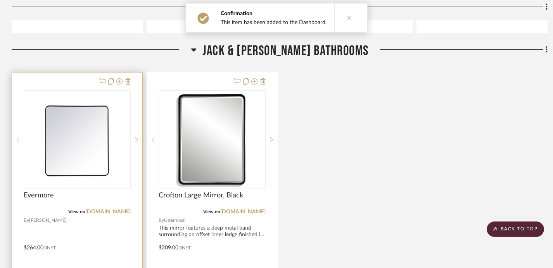
scroll to position [2139, 0]
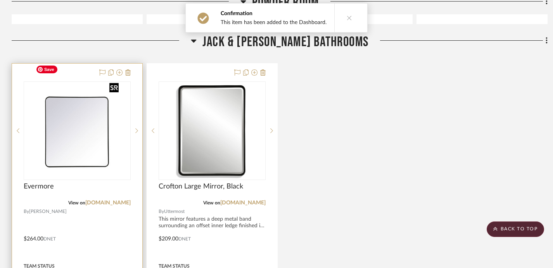
click at [109, 101] on img "0" at bounding box center [77, 130] width 89 height 97
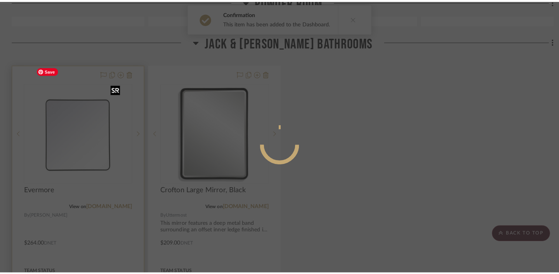
scroll to position [0, 0]
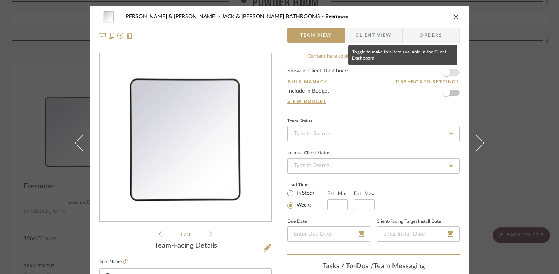
click at [425, 73] on span "button" at bounding box center [446, 73] width 8 height 8
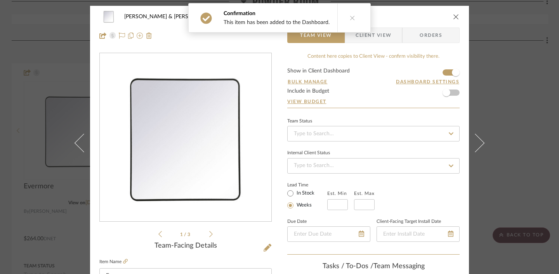
click at [425, 82] on div "JARED & CARLY JACK & JILL BATHROOMS Evermore Team View Client View Orders 1 / 3…" at bounding box center [279, 137] width 559 height 274
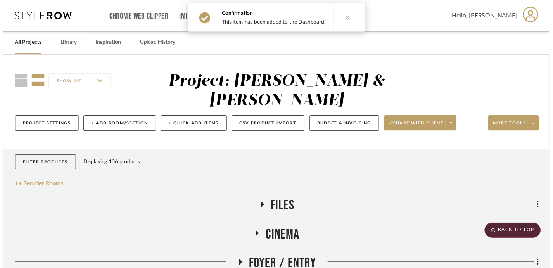
scroll to position [2139, 0]
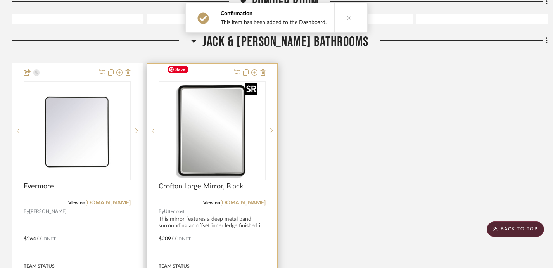
click at [241, 106] on img "0" at bounding box center [212, 130] width 97 height 97
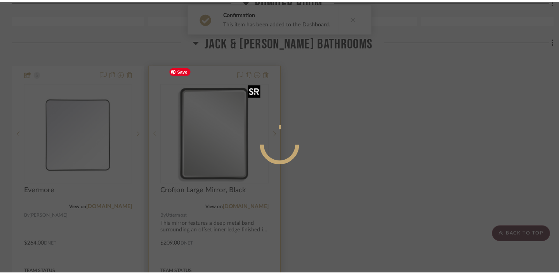
scroll to position [0, 0]
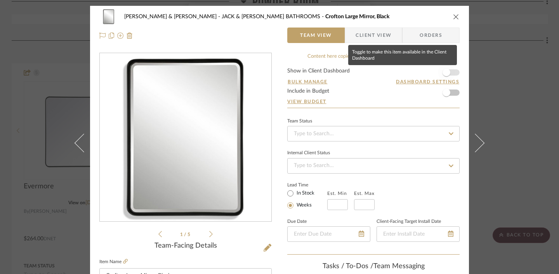
click at [425, 73] on span "button" at bounding box center [446, 73] width 8 height 8
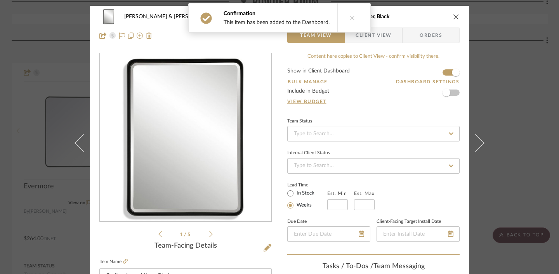
click at [425, 85] on div "JARED & CARLY JACK & JILL BATHROOMS Crofton Large Mirror, Black Team View Clien…" at bounding box center [279, 137] width 559 height 274
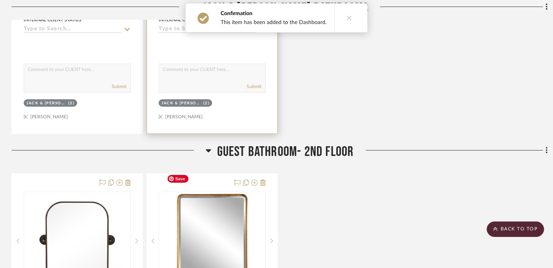
scroll to position [2454, 0]
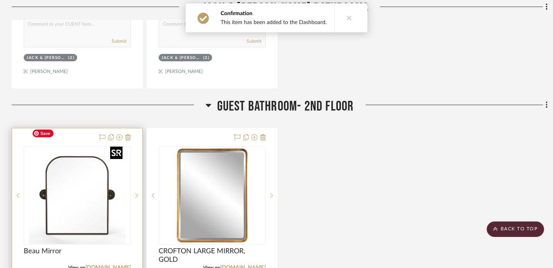
click at [0, 0] on img at bounding box center [0, 0] width 0 height 0
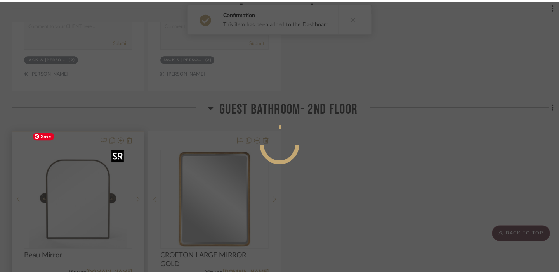
scroll to position [0, 0]
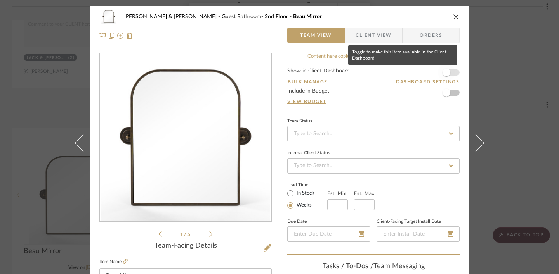
click at [425, 72] on span "button" at bounding box center [446, 73] width 8 height 8
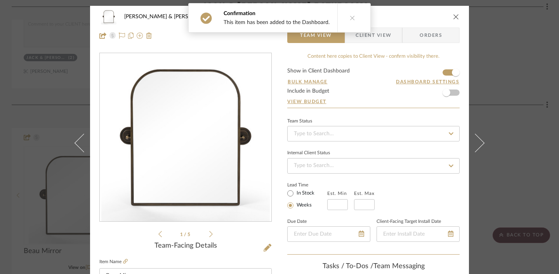
click at [425, 143] on div "JARED & CARLY Guest Bathroom- 2nd Floor Beau Mirror Team View Client View Order…" at bounding box center [279, 137] width 559 height 274
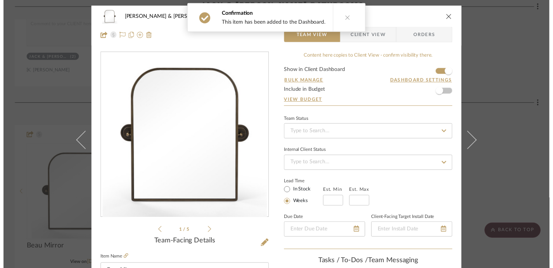
scroll to position [2454, 0]
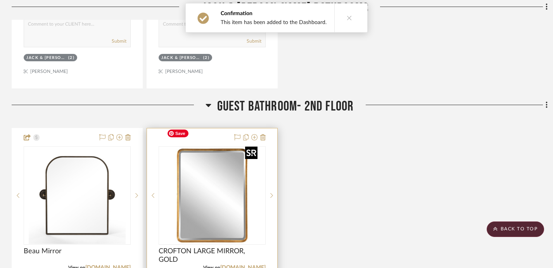
click at [236, 175] on img "0" at bounding box center [212, 195] width 97 height 97
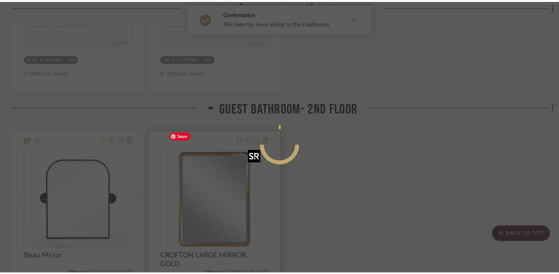
scroll to position [0, 0]
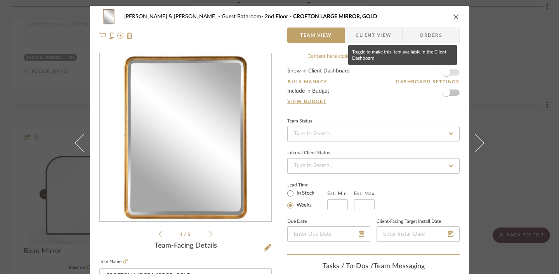
click at [425, 76] on span "button" at bounding box center [446, 73] width 8 height 8
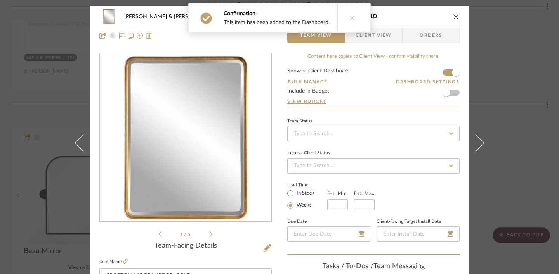
click at [425, 17] on div "JARED & CARLY Guest Bathroom- 2nd Floor CROFTON LARGE MIRROR, GOLD Team View Cl…" at bounding box center [279, 26] width 379 height 41
click at [425, 15] on icon "close" at bounding box center [456, 17] width 6 height 6
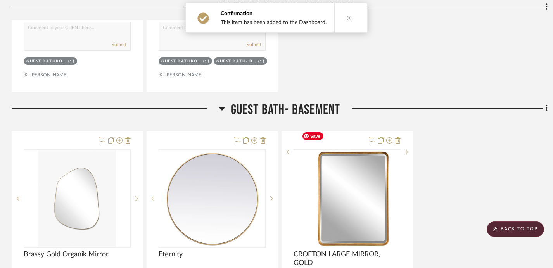
scroll to position [2887, 0]
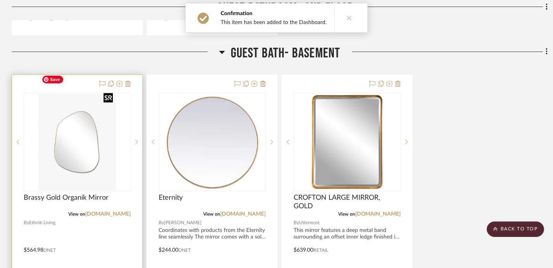
click at [97, 125] on img "0" at bounding box center [77, 142] width 78 height 97
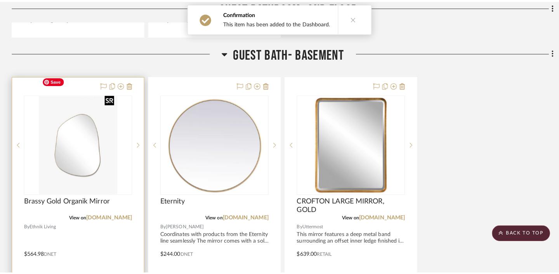
scroll to position [0, 0]
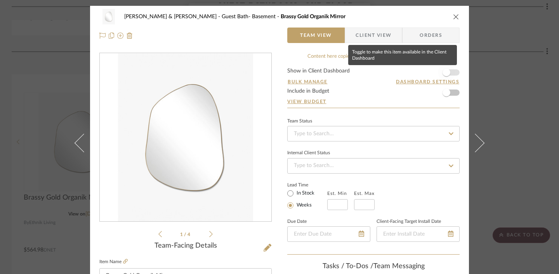
click at [425, 71] on span "button" at bounding box center [446, 73] width 8 height 8
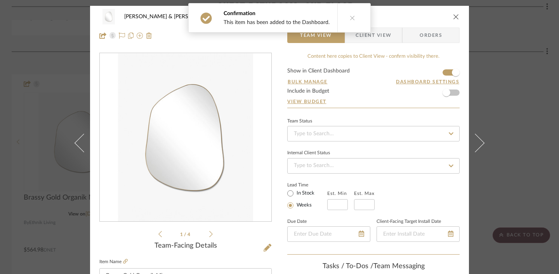
click at [425, 74] on div "JARED & CARLY Guest Bath- Basement Brassy Gold Organik Mirror Team View Client …" at bounding box center [279, 137] width 559 height 274
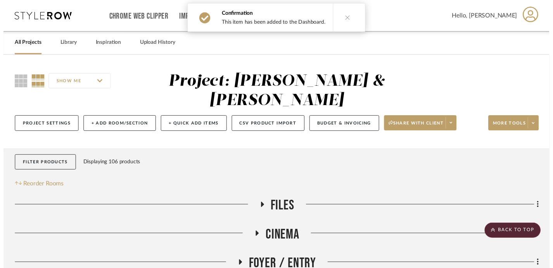
scroll to position [2887, 0]
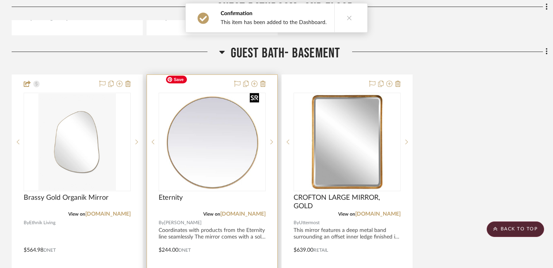
click at [221, 115] on img "0" at bounding box center [212, 142] width 100 height 97
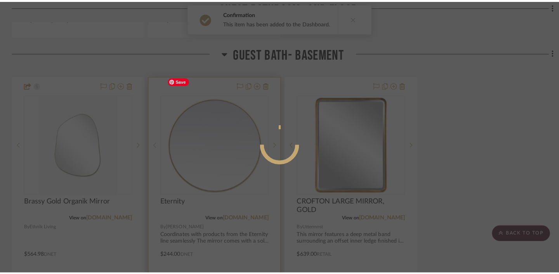
scroll to position [0, 0]
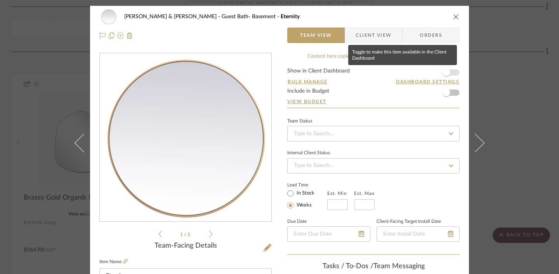
click at [425, 73] on span "button" at bounding box center [446, 73] width 8 height 8
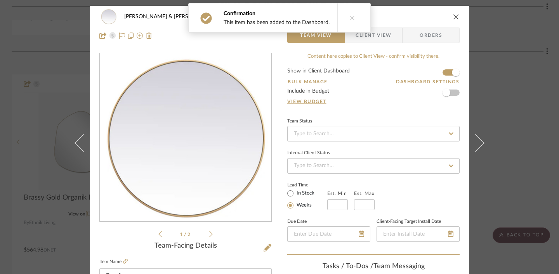
click at [425, 85] on div "JARED & CARLY Guest Bath- Basement Eternity Team View Client View Orders 1 / 2 …" at bounding box center [279, 137] width 559 height 274
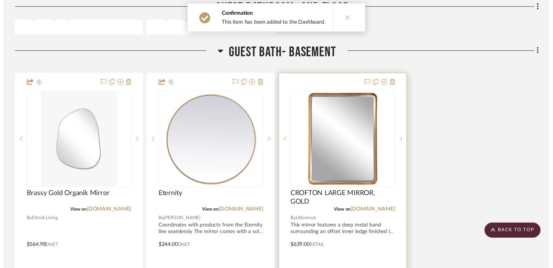
scroll to position [2887, 0]
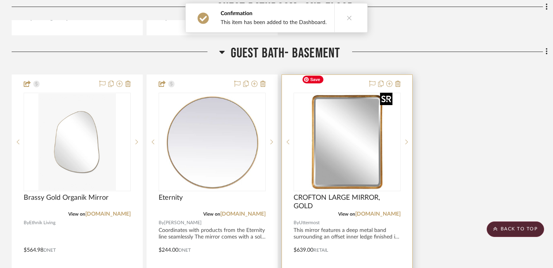
click at [327, 141] on img "0" at bounding box center [347, 142] width 97 height 97
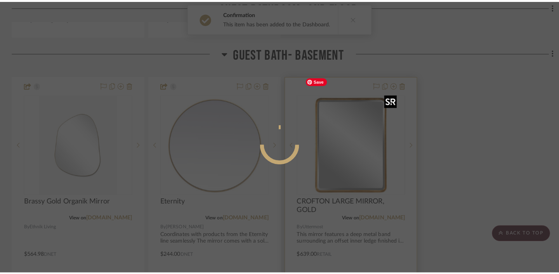
scroll to position [0, 0]
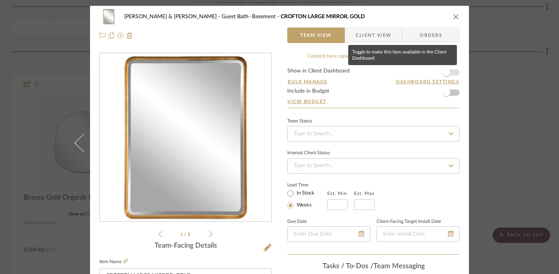
click at [425, 68] on span "button" at bounding box center [446, 72] width 17 height 17
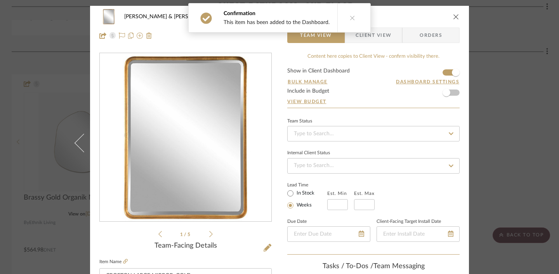
click at [425, 73] on div "JARED & CARLY Guest Bath- Basement CROFTON LARGE MIRROR, GOLD Team View Client …" at bounding box center [279, 137] width 559 height 274
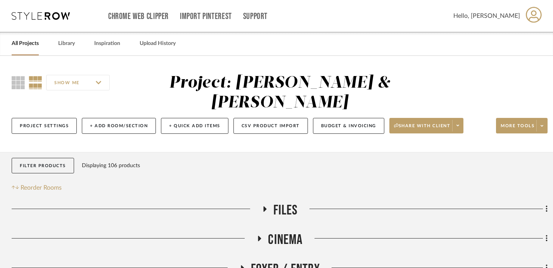
click at [42, 17] on icon at bounding box center [41, 16] width 58 height 8
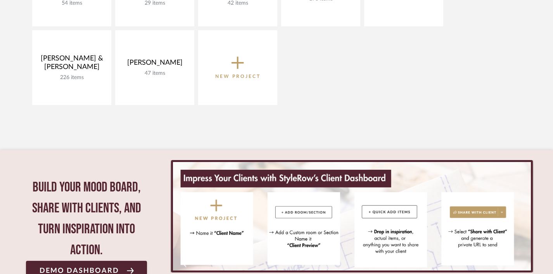
scroll to position [559, 0]
